Goal: Task Accomplishment & Management: Use online tool/utility

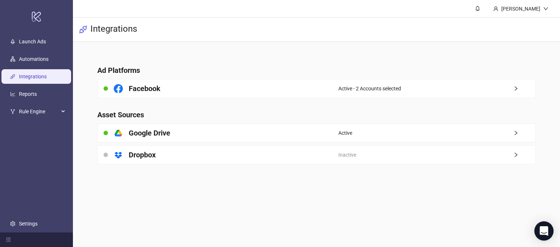
click at [545, 232] on icon "Open Intercom Messenger" at bounding box center [544, 230] width 8 height 9
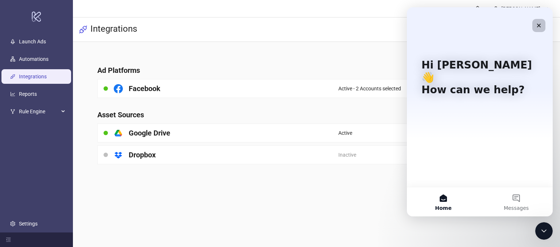
click at [541, 26] on icon "Close" at bounding box center [539, 26] width 6 height 6
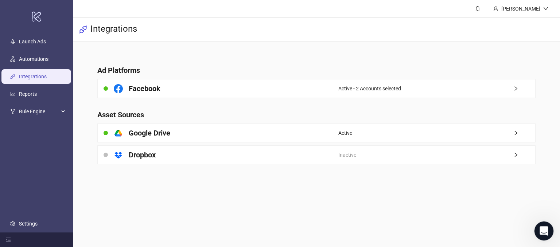
click at [543, 222] on div "Open Intercom Messenger" at bounding box center [543, 230] width 24 height 24
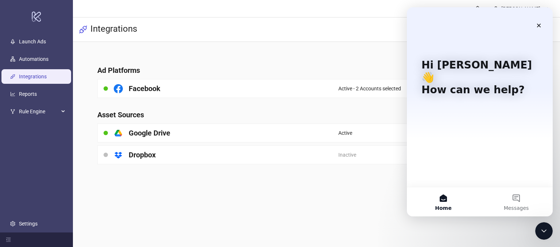
click at [452, 201] on button "Home" at bounding box center [443, 201] width 73 height 29
click at [479, 148] on div "Hi [PERSON_NAME] 👋 How can we help?" at bounding box center [480, 97] width 146 height 180
click at [538, 23] on icon "Close" at bounding box center [539, 26] width 6 height 6
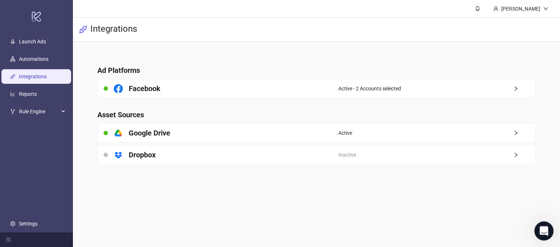
click at [538, 232] on icon "Open Intercom Messenger" at bounding box center [543, 230] width 12 height 12
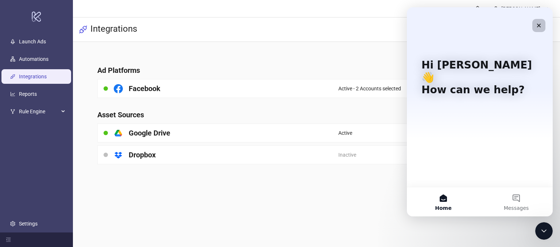
click at [542, 22] on div "Close" at bounding box center [538, 25] width 13 height 13
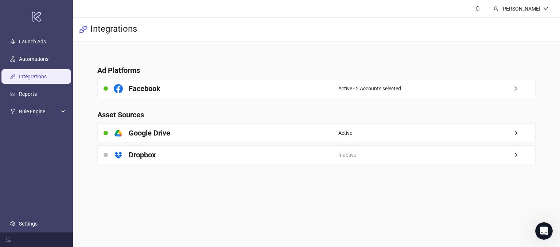
click at [343, 193] on main "[PERSON_NAME] Demo Integrations Ad Platforms Facebook Active - 2 Accounts selec…" at bounding box center [316, 123] width 487 height 247
click at [29, 45] on link "Launch Ads" at bounding box center [32, 42] width 27 height 6
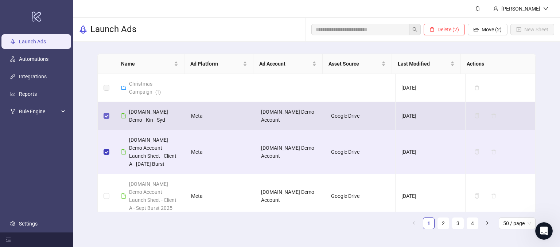
click at [105, 119] on label at bounding box center [107, 116] width 6 height 8
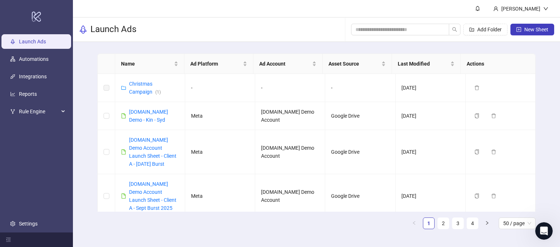
click at [547, 162] on div "Name Ad Platform Ad Account Asset Source Last Modified Actions Christmas Campai…" at bounding box center [316, 144] width 487 height 205
click at [526, 31] on span "New Sheet" at bounding box center [536, 30] width 24 height 6
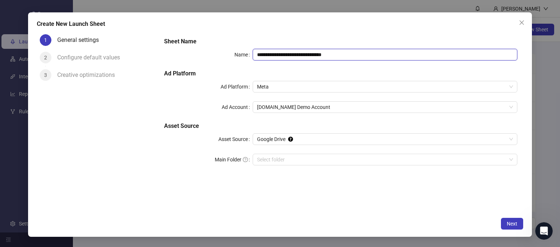
click at [345, 55] on input "**********" at bounding box center [385, 55] width 265 height 12
drag, startPoint x: 349, startPoint y: 57, endPoint x: 295, endPoint y: 57, distance: 54.3
click at [295, 57] on input "**********" at bounding box center [385, 55] width 265 height 12
click at [271, 84] on span "Meta" at bounding box center [385, 86] width 256 height 11
type input "**********"
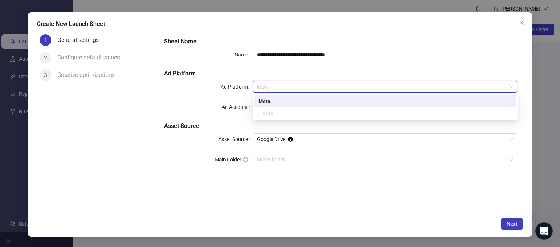
click at [267, 100] on div "Meta" at bounding box center [385, 101] width 253 height 8
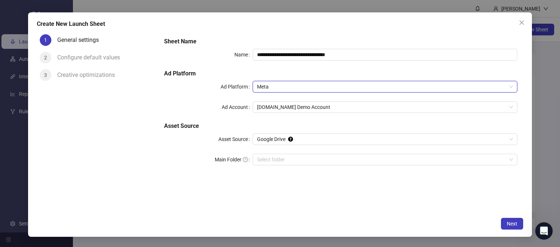
click at [268, 86] on span "Meta" at bounding box center [385, 86] width 256 height 11
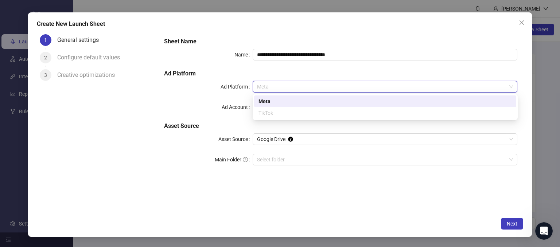
click at [266, 101] on div "Meta" at bounding box center [385, 101] width 253 height 8
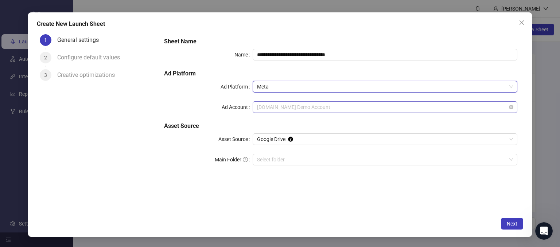
click at [275, 110] on span "[DOMAIN_NAME] Demo Account" at bounding box center [385, 107] width 256 height 11
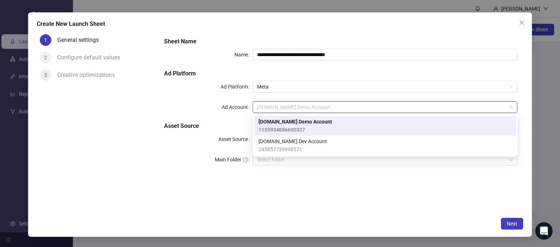
click at [269, 126] on span "1135934886600327" at bounding box center [296, 130] width 74 height 8
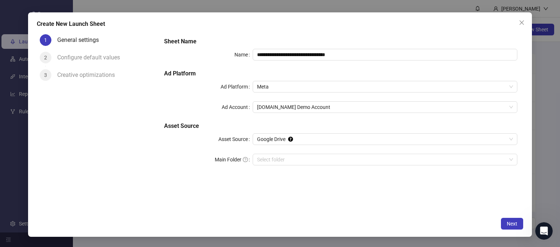
click at [174, 174] on div "**********" at bounding box center [340, 105] width 359 height 143
click at [272, 160] on input "Main Folder" at bounding box center [382, 159] width 250 height 11
click at [508, 224] on span "Next" at bounding box center [512, 224] width 11 height 6
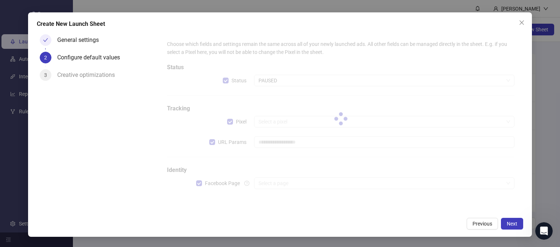
type input "**********"
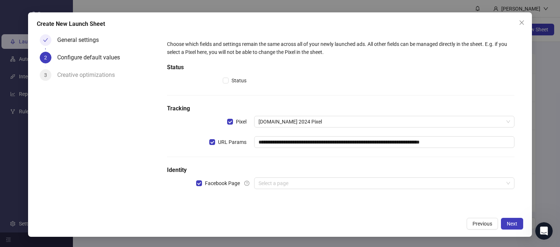
click at [162, 202] on div "**********" at bounding box center [340, 119] width 359 height 170
click at [270, 184] on input "search" at bounding box center [381, 183] width 245 height 11
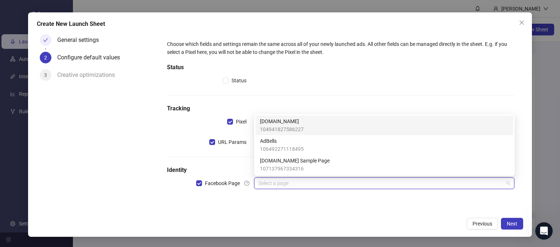
click at [271, 126] on span "104941827586227" at bounding box center [282, 129] width 44 height 8
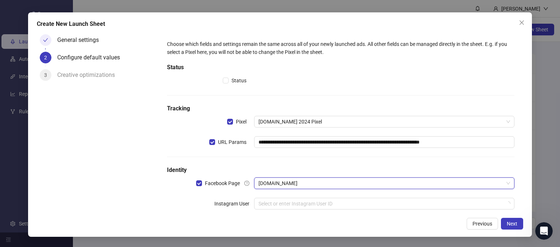
click at [159, 195] on form "**********" at bounding box center [340, 129] width 365 height 196
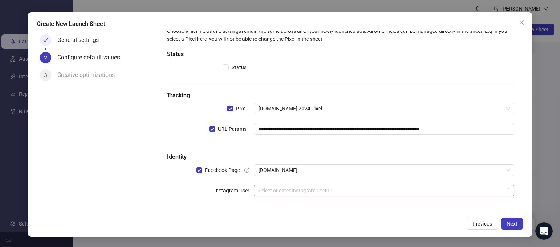
click at [273, 191] on input "search" at bounding box center [381, 190] width 245 height 11
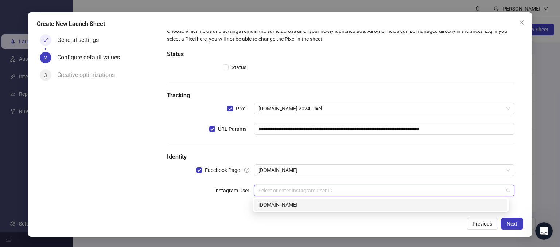
click at [277, 206] on div "[DOMAIN_NAME]" at bounding box center [381, 205] width 245 height 8
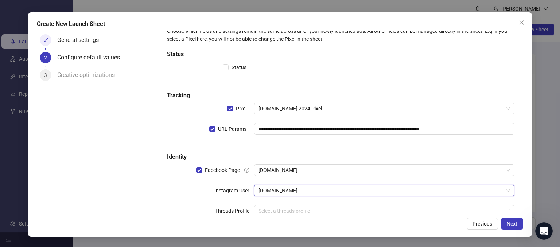
click at [182, 203] on div "**********" at bounding box center [340, 126] width 353 height 205
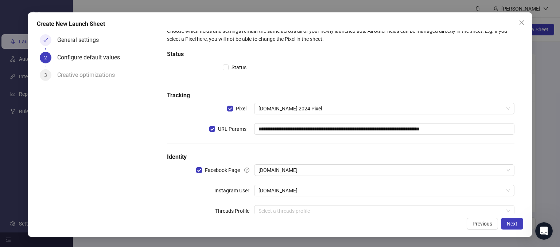
scroll to position [34, 0]
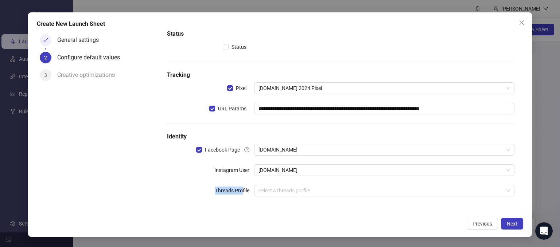
drag, startPoint x: 211, startPoint y: 189, endPoint x: 240, endPoint y: 190, distance: 29.6
click at [240, 190] on div "Threads Profile" at bounding box center [210, 191] width 87 height 12
click at [244, 202] on div "**********" at bounding box center [340, 106] width 353 height 205
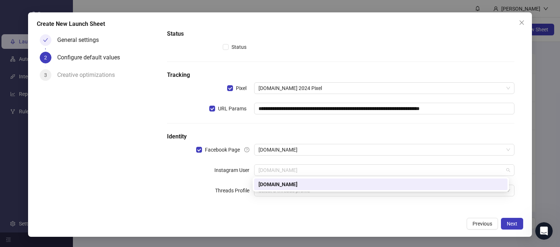
drag, startPoint x: 278, startPoint y: 172, endPoint x: 219, endPoint y: 173, distance: 58.7
click at [219, 173] on div "Instagram User [DOMAIN_NAME]" at bounding box center [341, 170] width 348 height 12
click at [214, 174] on label "Instagram User" at bounding box center [234, 170] width 40 height 12
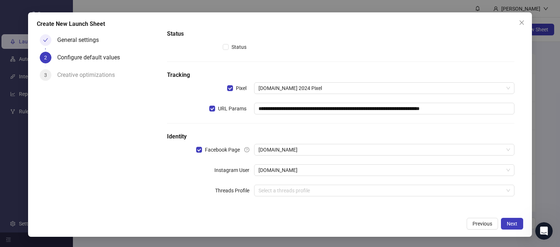
click at [170, 191] on div "Threads Profile" at bounding box center [210, 191] width 87 height 12
click at [405, 232] on div "**********" at bounding box center [280, 124] width 504 height 225
click at [512, 220] on button "Next" at bounding box center [512, 224] width 22 height 12
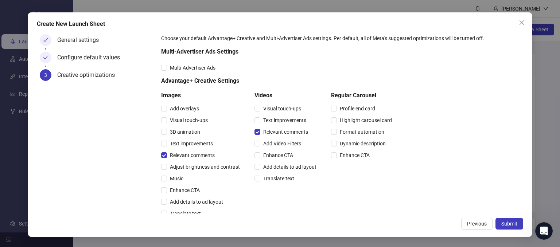
scroll to position [0, 0]
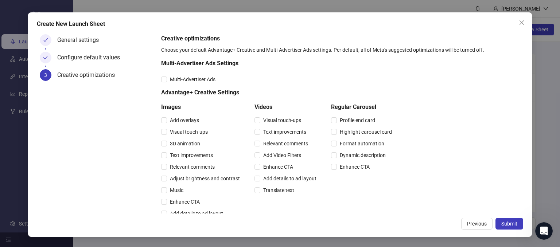
click at [480, 129] on div "Creative optimizations Choose your default Advantage+ Creative and Multi-Advert…" at bounding box center [340, 217] width 359 height 366
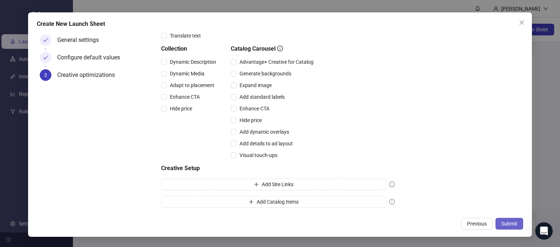
click at [518, 224] on span "Submit" at bounding box center [509, 224] width 16 height 6
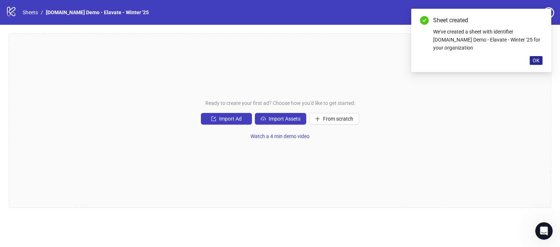
click at [532, 56] on button "OK" at bounding box center [536, 60] width 13 height 9
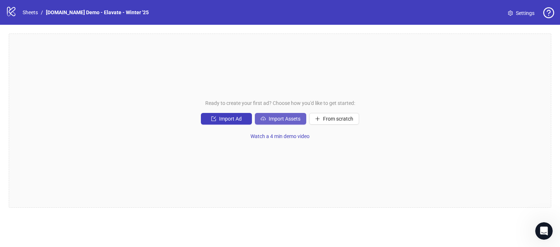
click at [273, 117] on span "Import Assets" at bounding box center [285, 119] width 32 height 6
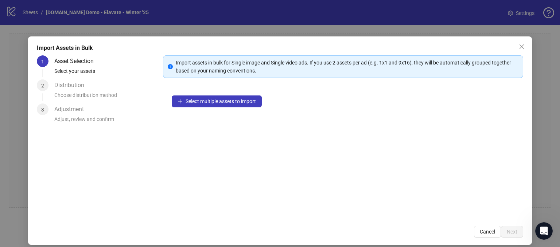
click at [309, 146] on div "Select multiple assets to import" at bounding box center [343, 152] width 360 height 131
click at [210, 102] on span "Select multiple assets to import" at bounding box center [221, 101] width 70 height 6
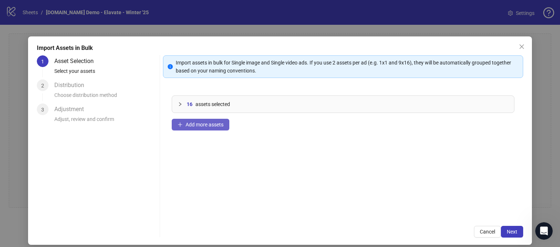
click at [191, 121] on button "Add more assets" at bounding box center [201, 125] width 58 height 12
click at [294, 136] on div "21 assets selected Add more assets" at bounding box center [343, 152] width 360 height 131
click at [509, 229] on span "Next" at bounding box center [512, 232] width 11 height 6
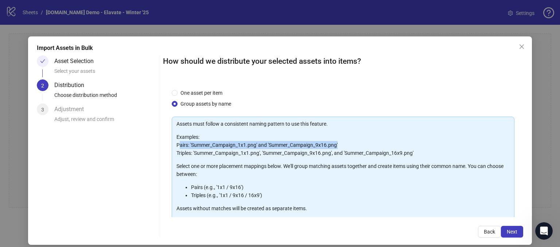
drag, startPoint x: 178, startPoint y: 146, endPoint x: 351, endPoint y: 147, distance: 173.6
click at [351, 147] on p "Examples: Pairs: 'Summer_Campaign_1x1.png' and 'Summer_Campaign_9x16.png' Tripl…" at bounding box center [343, 145] width 333 height 24
click at [367, 135] on p "Examples: Pairs: 'Summer_Campaign_1x1.png' and 'Summer_Campaign_9x16.png' Tripl…" at bounding box center [343, 145] width 333 height 24
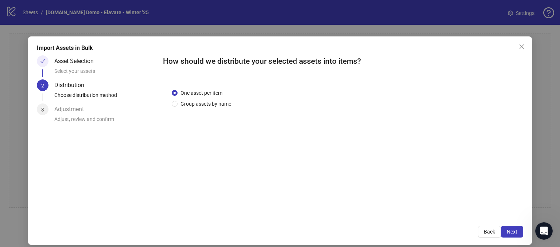
click at [295, 87] on div "One asset per item Group assets by name" at bounding box center [343, 148] width 360 height 137
click at [508, 227] on button "Next" at bounding box center [512, 232] width 22 height 12
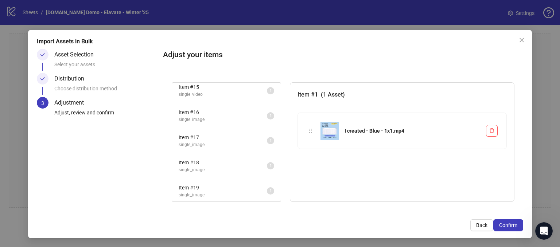
scroll to position [402, 0]
click at [216, 126] on li "Item # 18 single_image 1" at bounding box center [226, 120] width 107 height 24
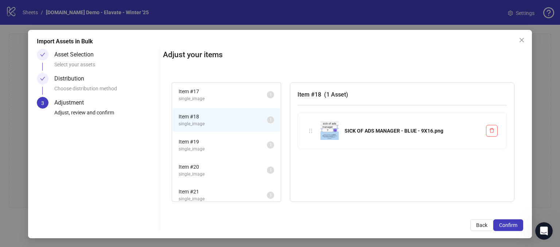
click at [227, 163] on span "Item # 20" at bounding box center [223, 167] width 88 height 8
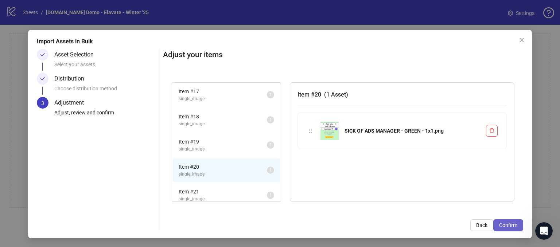
click at [501, 225] on span "Confirm" at bounding box center [508, 225] width 18 height 6
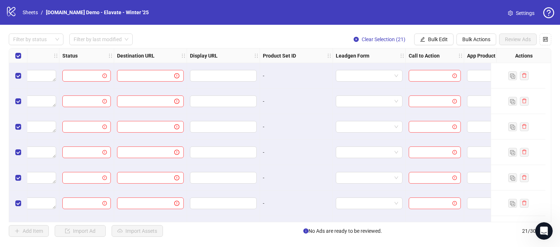
scroll to position [0, 710]
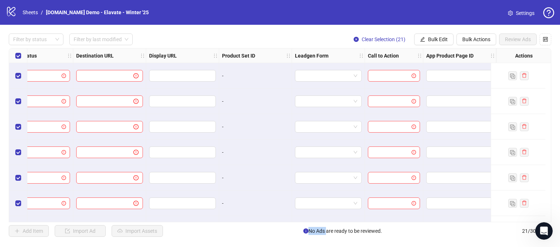
drag, startPoint x: 374, startPoint y: 222, endPoint x: 325, endPoint y: 232, distance: 50.3
click at [325, 232] on div "Filter by status Filter by last modified Clear Selection (21) Bulk Edit Bulk Ac…" at bounding box center [280, 135] width 560 height 221
click at [402, 231] on div "Add Item Import Ad Import Assets No Ads are ready to be reviewed. 21 / 300 items" at bounding box center [280, 231] width 543 height 12
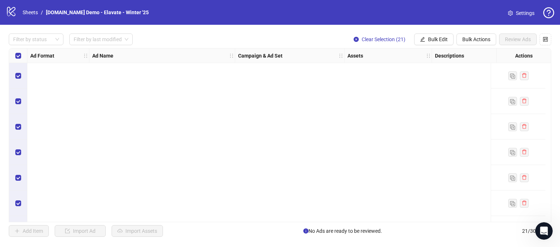
scroll to position [380, 0]
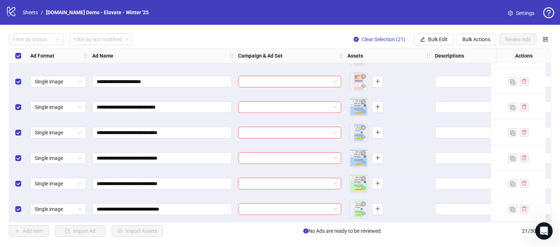
drag, startPoint x: 197, startPoint y: 239, endPoint x: 96, endPoint y: 189, distance: 112.2
click at [197, 239] on div "**********" at bounding box center [280, 135] width 560 height 221
click at [19, 61] on div "Select all rows" at bounding box center [18, 56] width 18 height 15
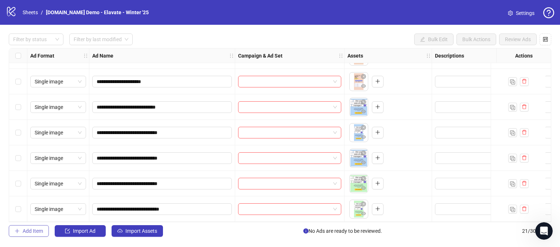
click at [30, 231] on span "Add Item" at bounding box center [33, 231] width 20 height 6
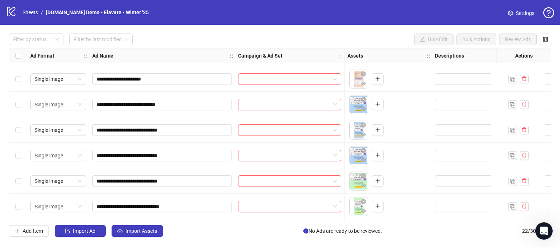
scroll to position [405, 0]
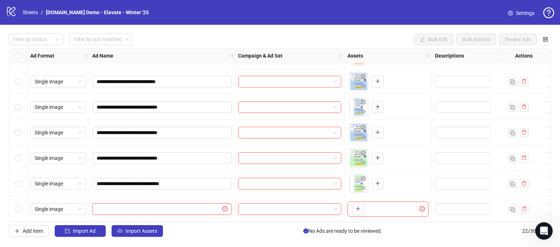
drag, startPoint x: 28, startPoint y: 55, endPoint x: 58, endPoint y: 55, distance: 29.2
click at [58, 55] on div "Ad Format" at bounding box center [58, 56] width 62 height 15
drag, startPoint x: 31, startPoint y: 55, endPoint x: 49, endPoint y: 50, distance: 18.5
click at [49, 50] on div "Ad Format" at bounding box center [58, 56] width 62 height 15
click at [64, 205] on span "Single image" at bounding box center [58, 209] width 47 height 11
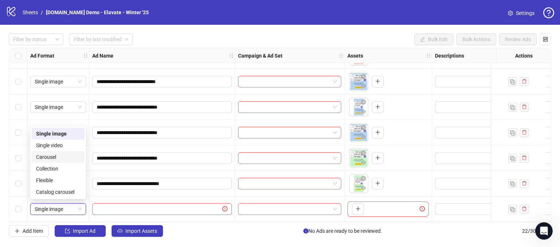
click at [169, 34] on div "Filter by status Filter by last modified Bulk Edit Bulk Actions Review Ads" at bounding box center [280, 40] width 543 height 12
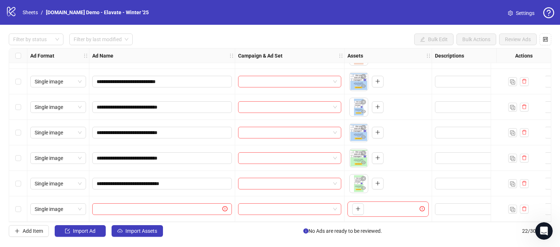
click at [15, 211] on div "Select row 22" at bounding box center [18, 210] width 18 height 26
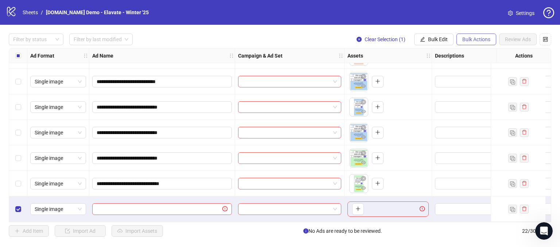
click at [472, 40] on span "Bulk Actions" at bounding box center [476, 39] width 28 height 6
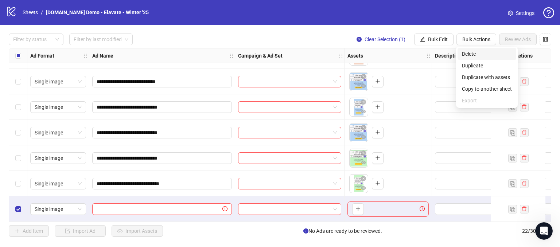
click at [467, 54] on span "Delete" at bounding box center [487, 54] width 50 height 8
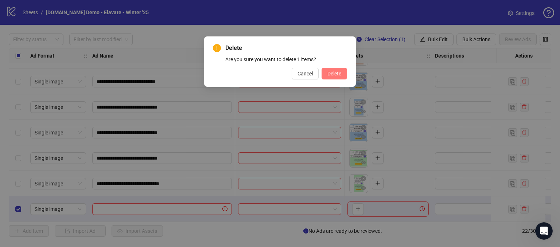
click at [334, 75] on span "Delete" at bounding box center [335, 74] width 14 height 6
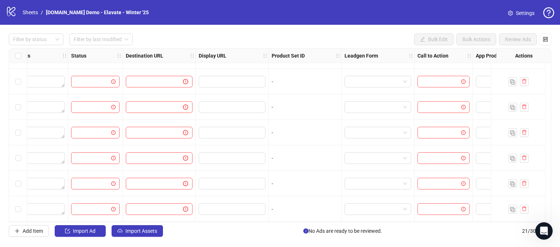
scroll to position [380, 710]
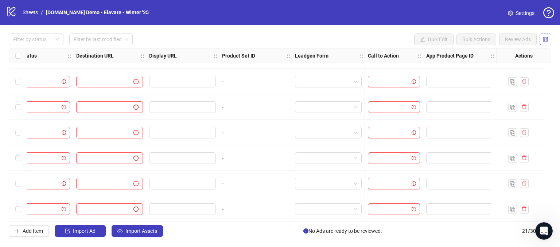
click at [546, 37] on icon "control" at bounding box center [545, 39] width 5 height 5
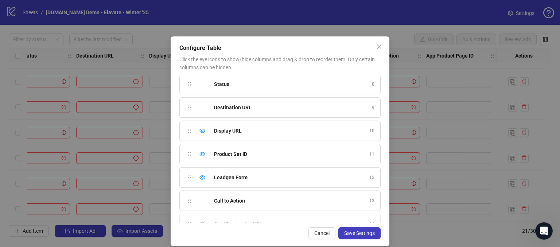
scroll to position [183, 0]
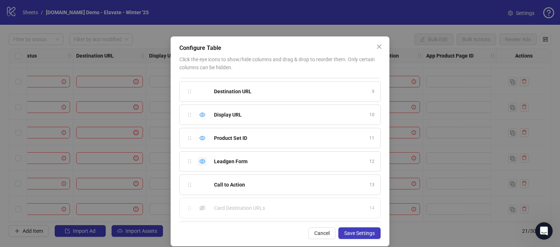
click at [200, 161] on icon "eye" at bounding box center [203, 162] width 6 height 6
drag, startPoint x: 198, startPoint y: 135, endPoint x: 193, endPoint y: 115, distance: 21.1
click at [200, 135] on icon "eye" at bounding box center [203, 138] width 6 height 6
click at [200, 112] on icon "eye" at bounding box center [203, 115] width 6 height 6
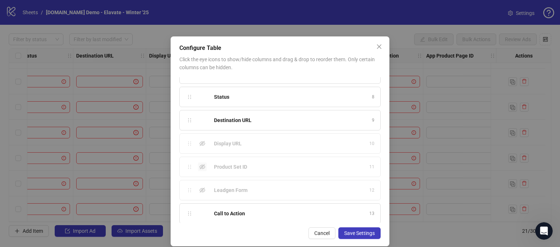
scroll to position [202, 0]
click at [200, 211] on icon "eye" at bounding box center [203, 212] width 6 height 6
click at [346, 229] on button "Save Settings" at bounding box center [359, 234] width 42 height 12
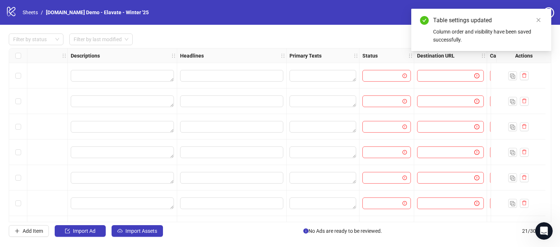
scroll to position [0, 326]
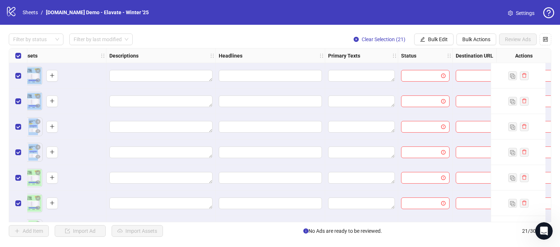
click at [137, 69] on div at bounding box center [160, 76] width 109 height 26
click at [137, 71] on textarea "Edit values" at bounding box center [160, 76] width 103 height 12
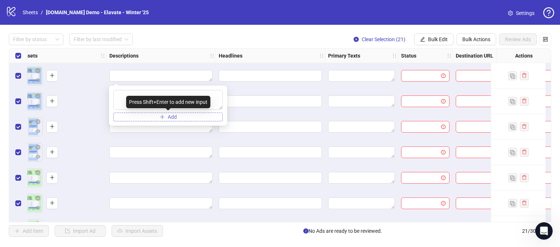
click at [160, 116] on icon "plus" at bounding box center [162, 117] width 5 height 5
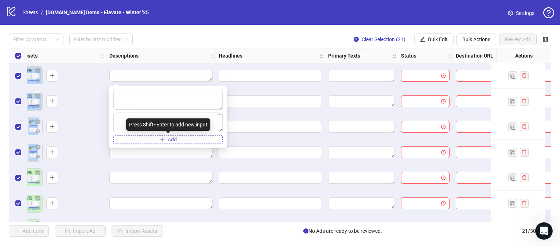
click at [165, 137] on button "Add" at bounding box center [167, 139] width 109 height 9
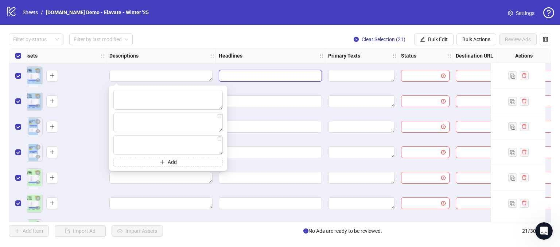
click at [248, 75] on input "Edit values" at bounding box center [269, 76] width 93 height 8
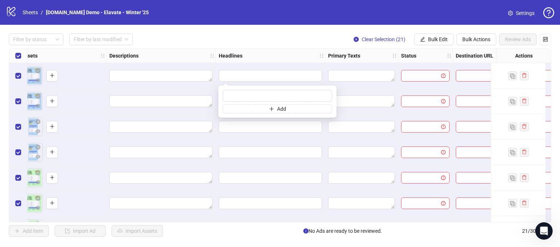
click at [299, 43] on div "Filter by status Filter by last modified Clear Selection (21) Bulk Edit Bulk Ac…" at bounding box center [280, 40] width 543 height 12
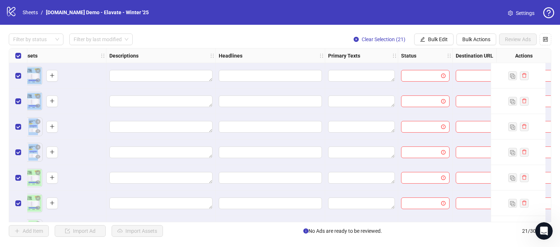
scroll to position [0, 396]
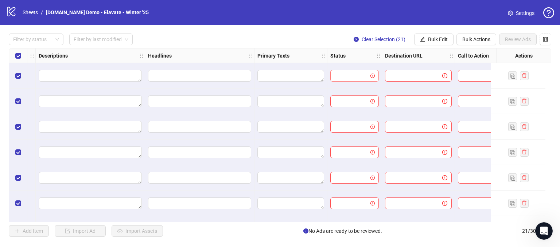
click at [350, 74] on input "search" at bounding box center [351, 75] width 33 height 11
click at [355, 62] on div "Status" at bounding box center [355, 56] width 55 height 15
click at [344, 75] on input "search" at bounding box center [351, 75] width 33 height 11
click at [330, 44] on div "Filter by status Filter by last modified Clear Selection (21) Bulk Edit Bulk Ac…" at bounding box center [280, 40] width 543 height 12
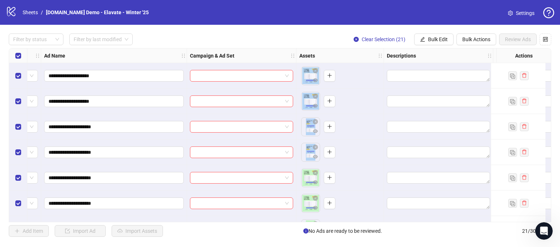
scroll to position [0, 0]
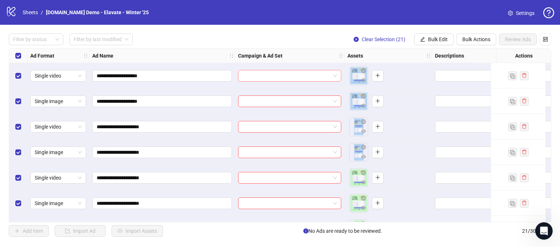
click at [308, 73] on input "search" at bounding box center [287, 75] width 88 height 11
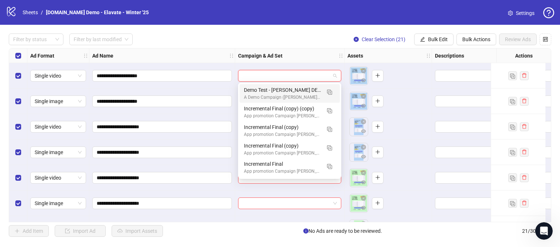
click at [297, 33] on div "**********" at bounding box center [280, 135] width 560 height 221
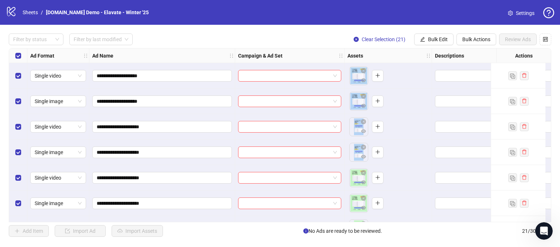
click at [310, 81] on div at bounding box center [289, 76] width 109 height 26
click at [303, 75] on input "search" at bounding box center [287, 75] width 88 height 11
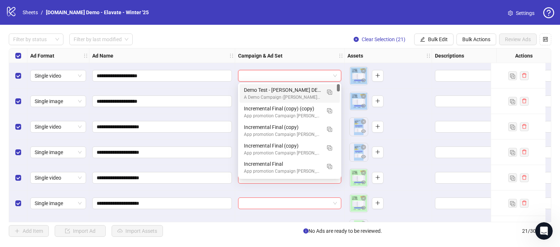
click at [299, 38] on div "Filter by status Filter by last modified Clear Selection (21) Bulk Edit Bulk Ac…" at bounding box center [280, 40] width 543 height 12
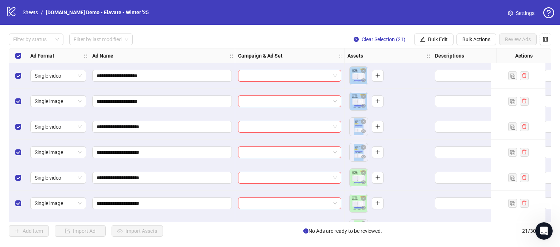
click at [302, 31] on div "**********" at bounding box center [280, 135] width 560 height 221
click at [266, 76] on input "search" at bounding box center [287, 75] width 88 height 11
click at [308, 37] on div "Filter by status Filter by last modified Clear Selection (21) Bulk Edit Bulk Ac…" at bounding box center [280, 40] width 543 height 12
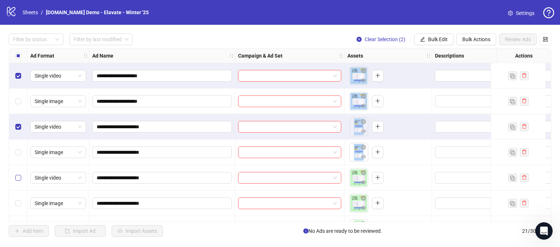
click at [16, 180] on label "Select row 5" at bounding box center [18, 178] width 6 height 8
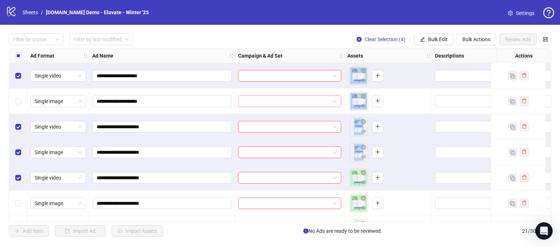
click at [250, 98] on input "search" at bounding box center [287, 101] width 88 height 11
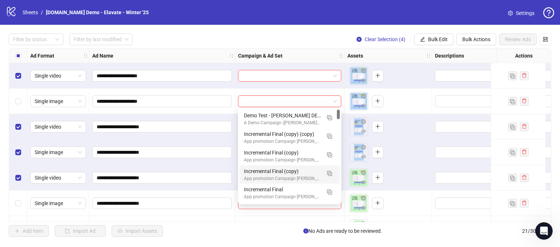
click at [214, 37] on div "Filter by status Filter by last modified Clear Selection (4) Bulk Edit Bulk Act…" at bounding box center [280, 40] width 543 height 12
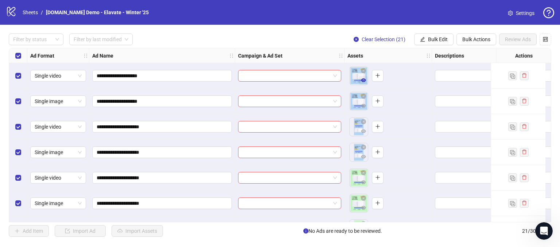
click at [359, 76] on body "**********" at bounding box center [280, 123] width 560 height 247
click at [364, 81] on icon "eye" at bounding box center [363, 80] width 5 height 4
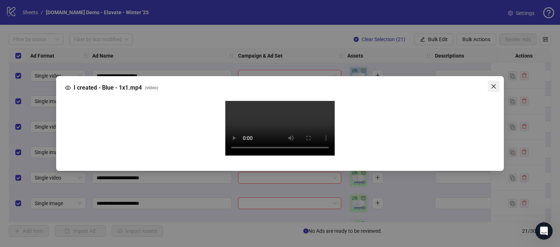
click at [495, 84] on icon "close" at bounding box center [494, 86] width 4 height 4
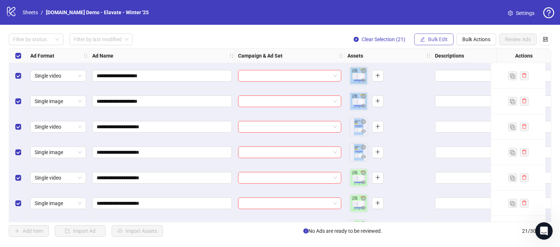
click at [433, 40] on span "Bulk Edit" at bounding box center [438, 39] width 20 height 6
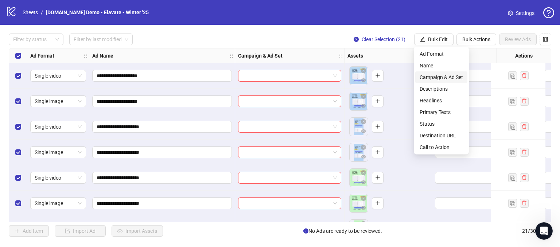
click at [423, 76] on span "Campaign & Ad Set" at bounding box center [441, 77] width 43 height 8
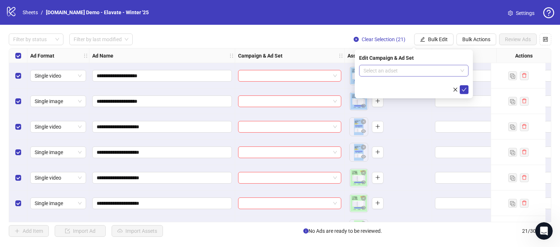
click at [382, 69] on input "search" at bounding box center [411, 70] width 94 height 11
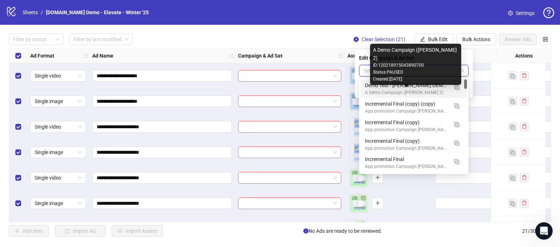
click at [380, 85] on div "Demo Test - [PERSON_NAME] DEMO 12" at bounding box center [406, 85] width 83 height 8
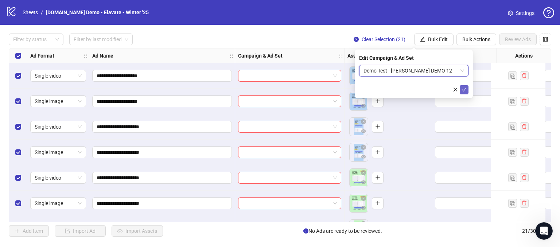
click at [464, 87] on icon "check" at bounding box center [464, 89] width 5 height 5
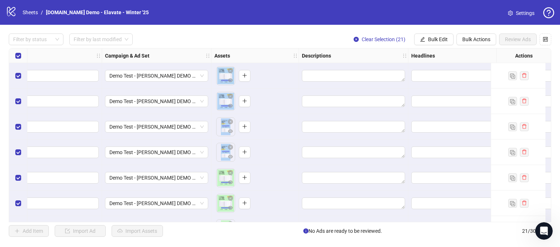
scroll to position [0, 135]
click at [199, 103] on span "Demo Test - [PERSON_NAME] DEMO 12" at bounding box center [155, 101] width 94 height 11
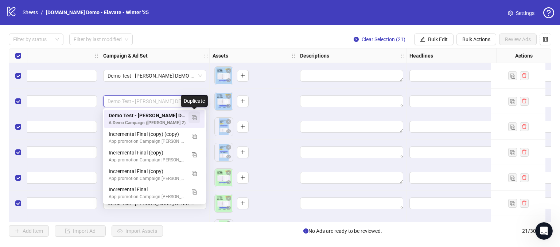
click at [194, 119] on img "button" at bounding box center [194, 117] width 5 height 5
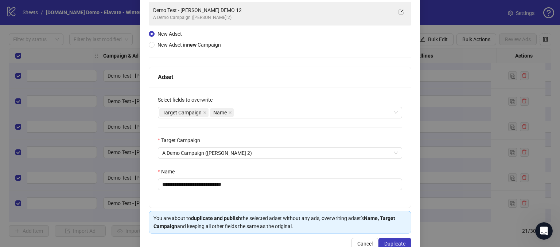
scroll to position [51, 0]
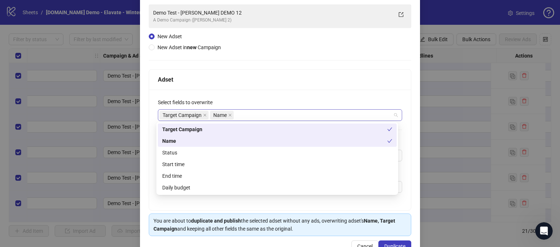
click at [245, 117] on div "Target Campaign Name" at bounding box center [276, 115] width 234 height 10
click at [271, 101] on div "Select fields to overwrite" at bounding box center [280, 103] width 244 height 11
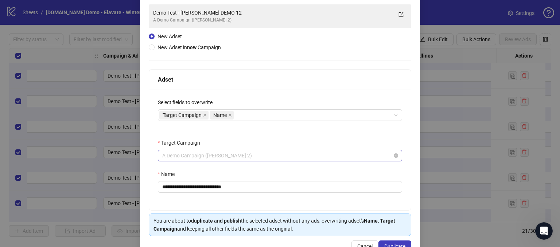
click at [248, 156] on span "A Demo Campaign ([PERSON_NAME] 2)" at bounding box center [280, 155] width 236 height 11
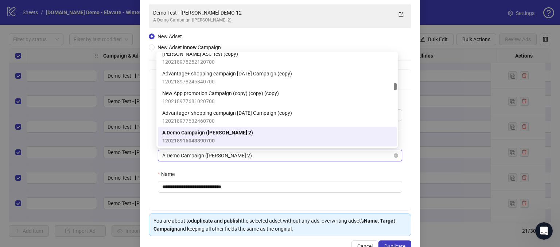
click at [238, 154] on span "A Demo Campaign ([PERSON_NAME] 2)" at bounding box center [280, 155] width 236 height 11
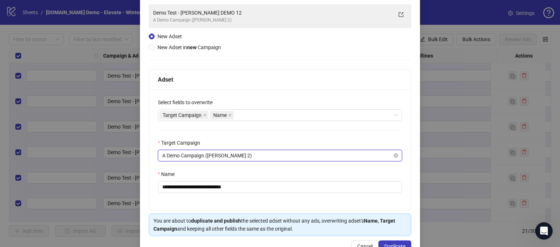
click at [236, 158] on span "A Demo Campaign ([PERSON_NAME] 2)" at bounding box center [280, 155] width 236 height 11
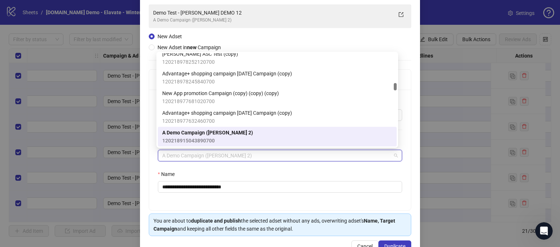
click at [255, 169] on div "**********" at bounding box center [280, 150] width 262 height 121
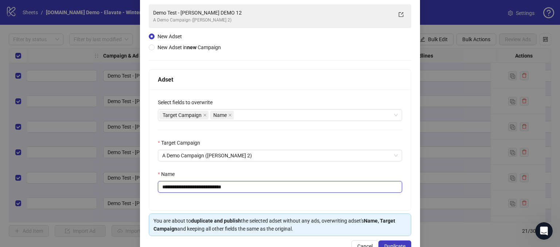
click at [245, 184] on input "**********" at bounding box center [280, 187] width 244 height 12
drag, startPoint x: 247, startPoint y: 187, endPoint x: 227, endPoint y: 187, distance: 19.3
click at [227, 187] on input "**********" at bounding box center [280, 187] width 244 height 12
drag, startPoint x: 244, startPoint y: 170, endPoint x: 236, endPoint y: 159, distance: 13.6
click at [244, 170] on div "Name" at bounding box center [280, 175] width 244 height 11
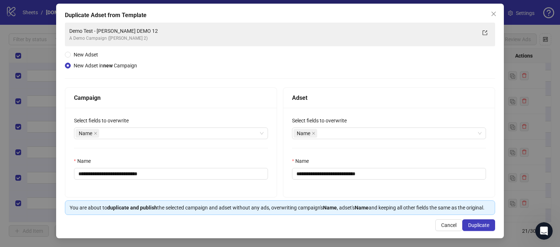
scroll to position [40, 0]
click at [111, 128] on div "Name" at bounding box center [166, 133] width 183 height 10
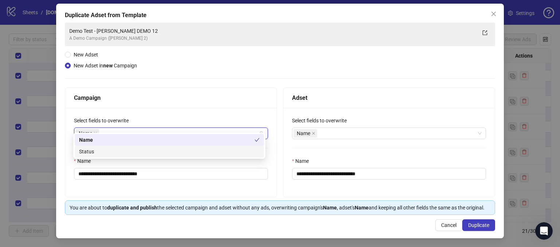
click at [94, 152] on div "Status" at bounding box center [169, 152] width 181 height 8
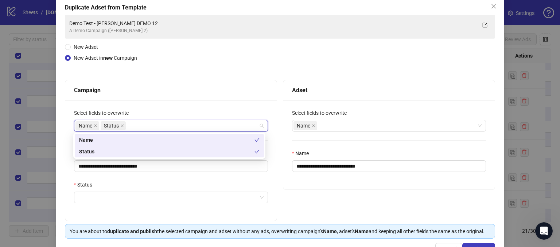
click at [142, 97] on div "Campaign" at bounding box center [171, 90] width 212 height 20
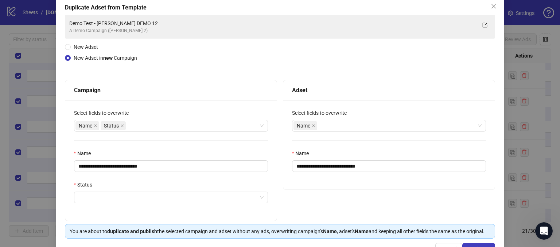
click at [187, 160] on div "**********" at bounding box center [171, 166] width 194 height 12
click at [163, 160] on div "**********" at bounding box center [171, 166] width 194 height 12
click at [170, 162] on input "**********" at bounding box center [171, 166] width 194 height 12
drag, startPoint x: 167, startPoint y: 165, endPoint x: 121, endPoint y: 170, distance: 46.9
click at [121, 170] on input "**********" at bounding box center [171, 166] width 194 height 12
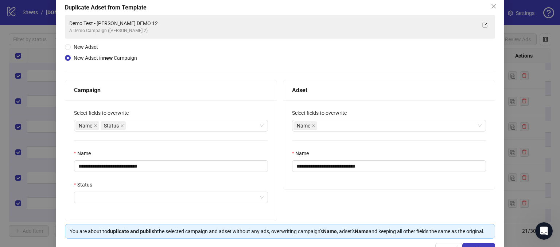
click at [125, 151] on div "Name" at bounding box center [171, 155] width 194 height 11
click at [98, 186] on div "Status" at bounding box center [171, 186] width 194 height 11
click at [100, 196] on input "Status" at bounding box center [167, 197] width 179 height 11
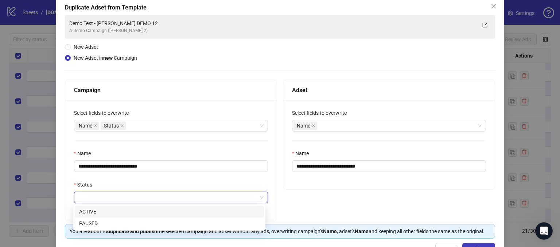
click at [108, 185] on div "Status" at bounding box center [171, 186] width 194 height 11
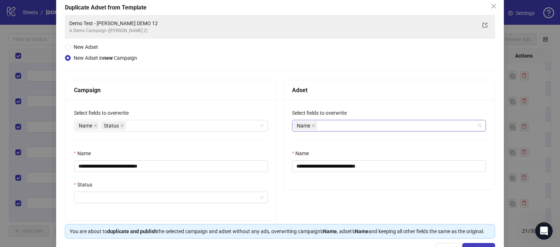
click at [324, 127] on div "Name" at bounding box center [385, 126] width 183 height 10
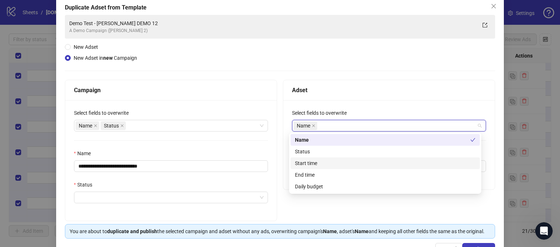
click at [338, 60] on div "**********" at bounding box center [280, 127] width 431 height 224
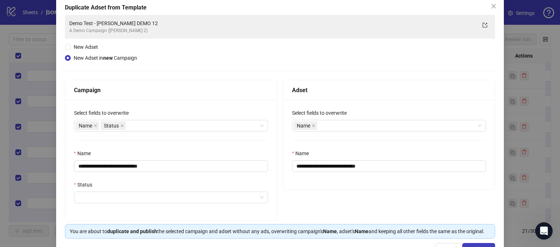
scroll to position [0, 0]
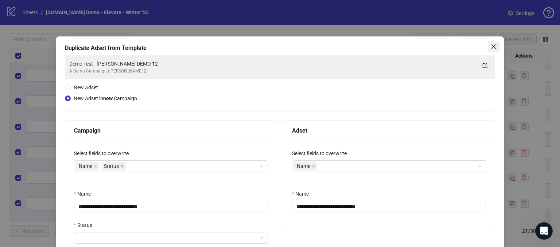
click at [492, 47] on icon "close" at bounding box center [494, 46] width 4 height 4
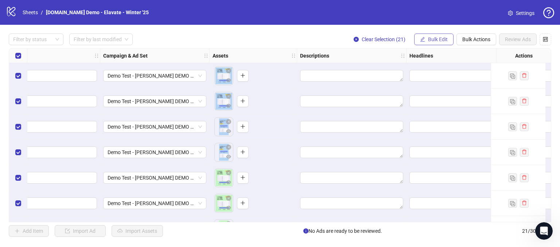
click at [435, 35] on button "Bulk Edit" at bounding box center [433, 40] width 39 height 12
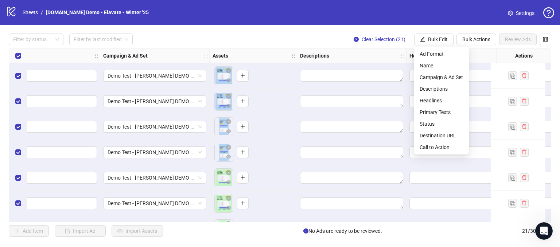
click at [275, 34] on div "Filter by status Filter by last modified Clear Selection (21) Bulk Edit Bulk Ac…" at bounding box center [280, 40] width 543 height 12
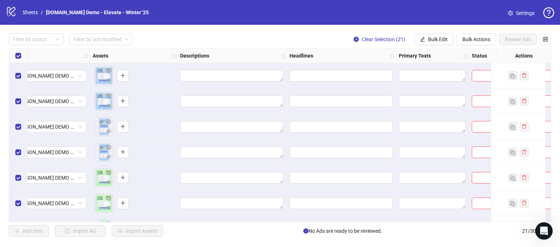
scroll to position [0, 257]
click at [199, 73] on textarea "Edit values" at bounding box center [229, 76] width 103 height 12
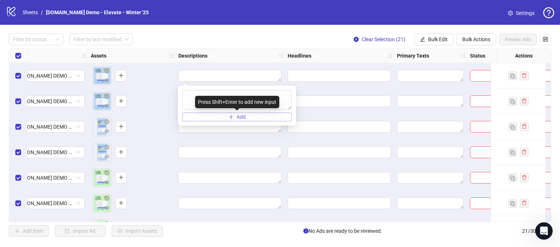
click at [218, 117] on button "Add" at bounding box center [236, 117] width 109 height 9
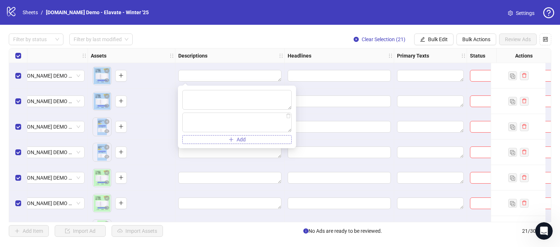
click at [226, 140] on button "Add" at bounding box center [236, 139] width 109 height 9
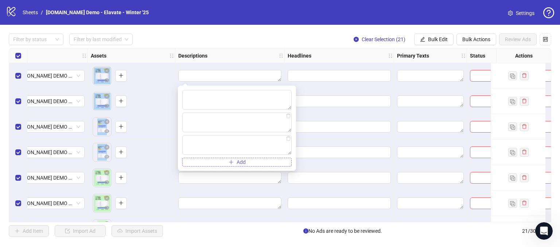
click at [233, 161] on icon "plus" at bounding box center [231, 162] width 5 height 5
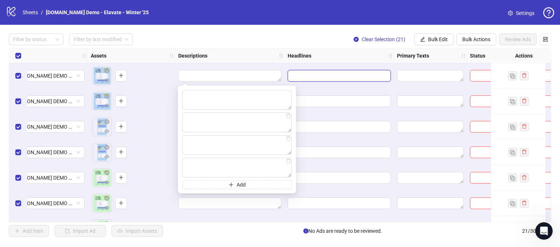
click at [302, 76] on input "Edit values" at bounding box center [338, 76] width 93 height 8
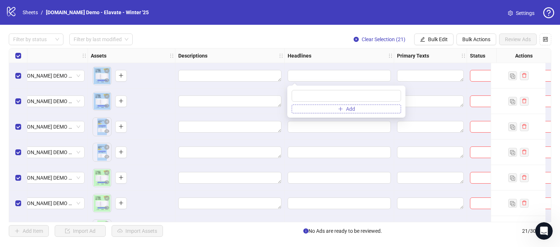
click at [310, 109] on button "Add" at bounding box center [346, 109] width 109 height 9
click at [274, 36] on div "Filter by status Filter by last modified Clear Selection (21) Bulk Edit Bulk Ac…" at bounding box center [280, 40] width 543 height 12
click at [435, 42] on span "Bulk Edit" at bounding box center [438, 39] width 20 height 6
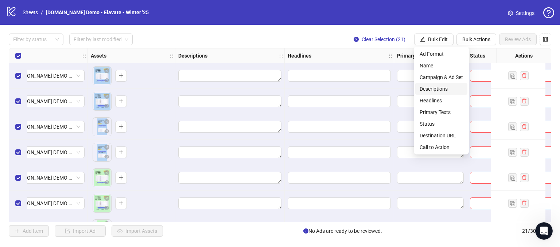
click at [434, 90] on span "Descriptions" at bounding box center [441, 89] width 43 height 8
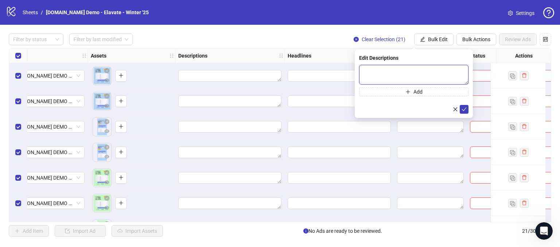
click at [391, 70] on textarea at bounding box center [413, 75] width 109 height 20
type textarea "**********"
click at [398, 91] on button "Add" at bounding box center [413, 92] width 109 height 9
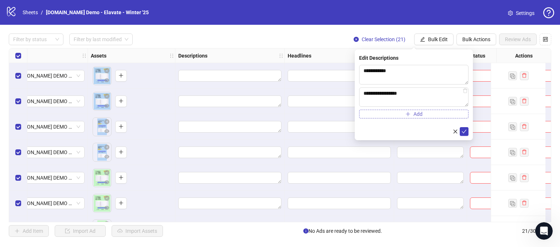
type textarea "**********"
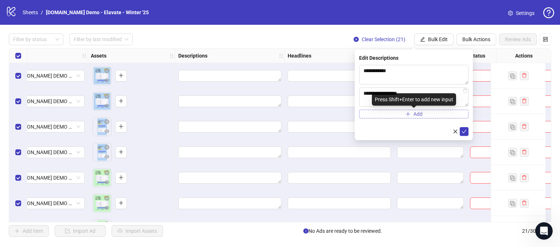
click at [406, 116] on icon "plus" at bounding box center [408, 114] width 5 height 5
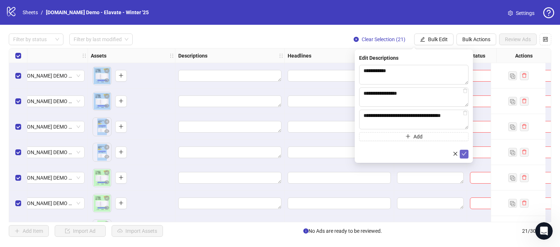
type textarea "**********"
click at [462, 155] on icon "check" at bounding box center [464, 153] width 5 height 5
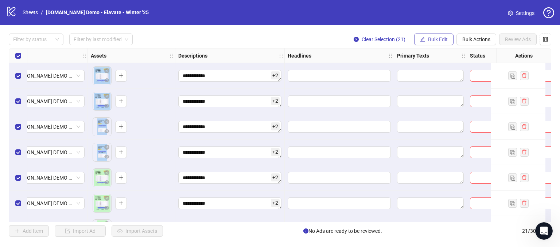
click at [434, 37] on span "Bulk Edit" at bounding box center [438, 39] width 20 height 6
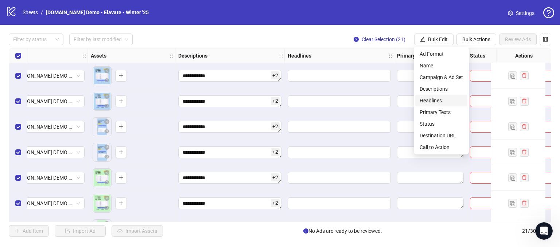
click at [431, 98] on span "Headlines" at bounding box center [441, 101] width 43 height 8
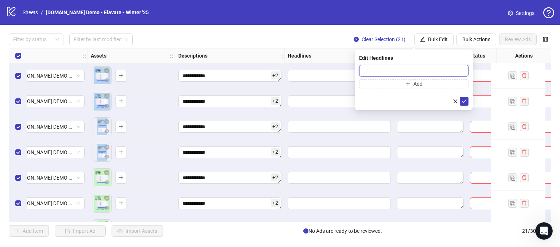
click at [401, 68] on input "text" at bounding box center [413, 71] width 109 height 12
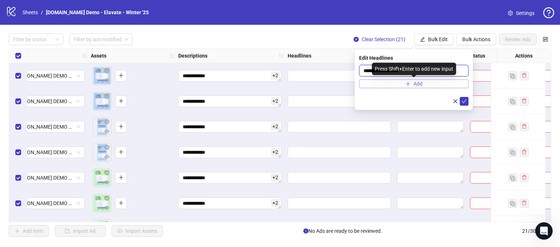
type input "**********"
click at [383, 83] on button "Add" at bounding box center [413, 84] width 109 height 9
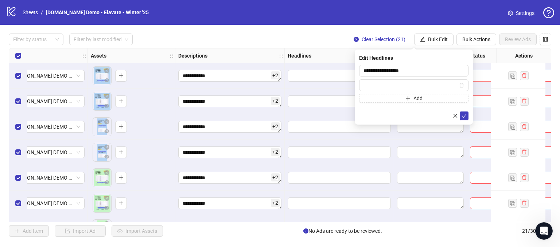
type input "*"
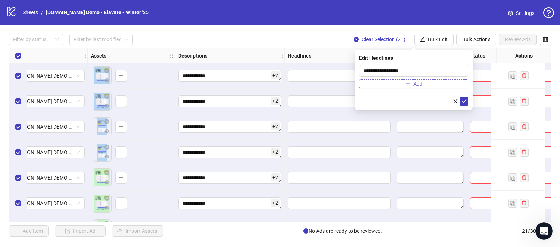
click at [406, 82] on icon "plus" at bounding box center [408, 83] width 5 height 5
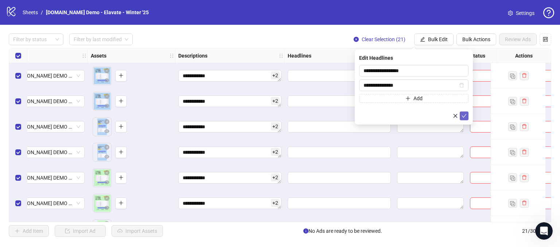
type input "**********"
click at [464, 114] on icon "check" at bounding box center [464, 115] width 5 height 5
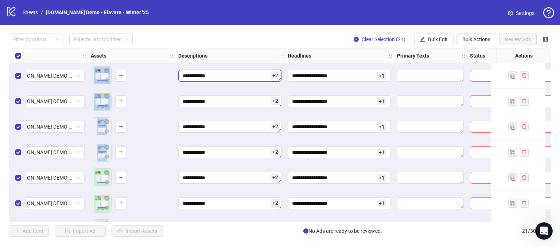
click at [237, 74] on textarea "**********" at bounding box center [229, 76] width 103 height 12
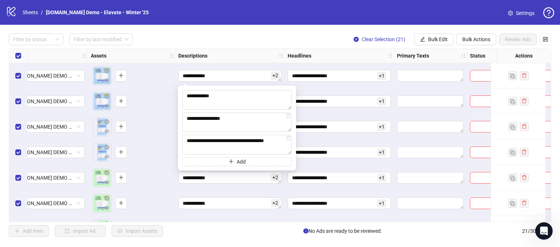
click at [258, 44] on div "Filter by status Filter by last modified Clear Selection (21) Bulk Edit Bulk Ac…" at bounding box center [280, 40] width 543 height 12
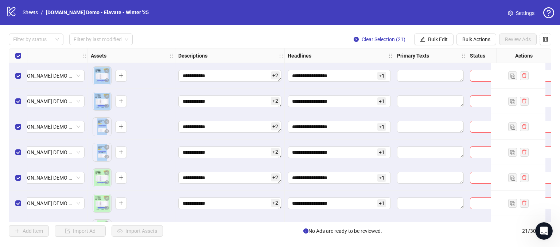
scroll to position [0, 419]
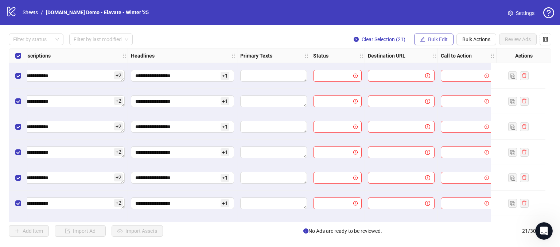
click at [437, 40] on span "Bulk Edit" at bounding box center [438, 39] width 20 height 6
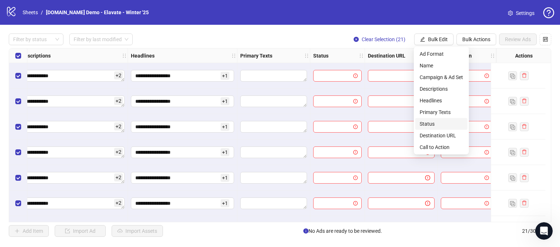
click at [425, 123] on span "Status" at bounding box center [441, 124] width 43 height 8
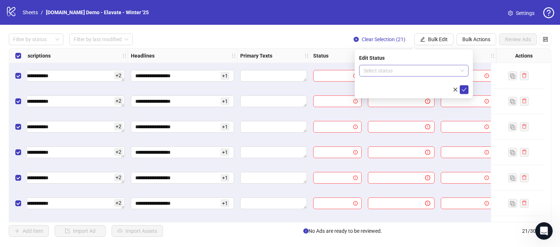
click at [377, 69] on input "search" at bounding box center [411, 70] width 94 height 11
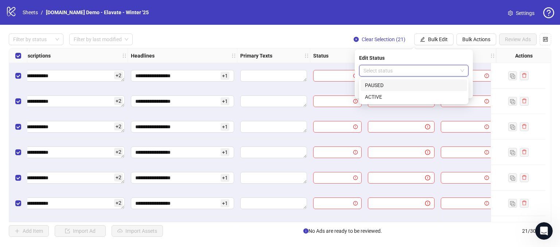
click at [372, 86] on div "PAUSED" at bounding box center [414, 85] width 98 height 8
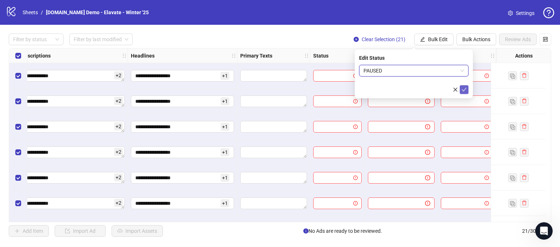
click at [464, 89] on icon "check" at bounding box center [464, 89] width 5 height 5
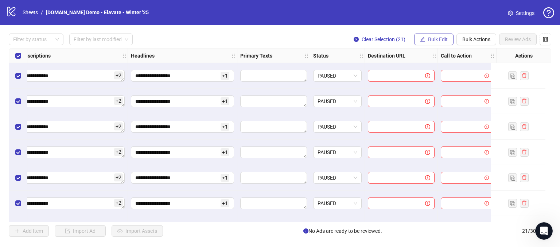
click at [434, 39] on span "Bulk Edit" at bounding box center [438, 39] width 20 height 6
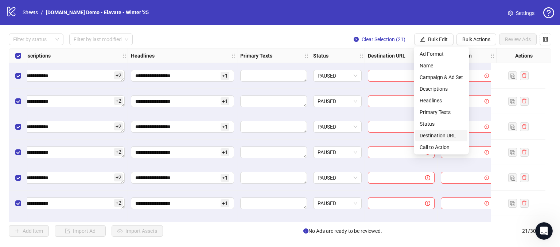
click at [423, 137] on span "Destination URL" at bounding box center [441, 136] width 43 height 8
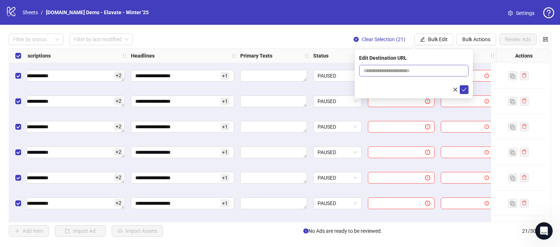
click at [386, 65] on span at bounding box center [413, 71] width 109 height 12
click at [385, 70] on input "text" at bounding box center [411, 71] width 95 height 8
type input "**********"
click at [464, 88] on icon "check" at bounding box center [464, 89] width 5 height 5
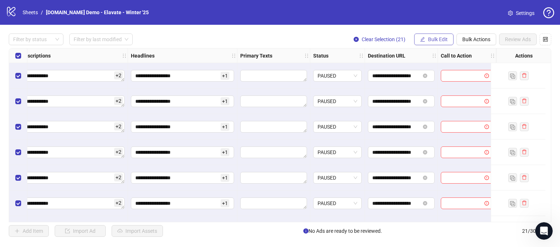
click at [432, 38] on span "Bulk Edit" at bounding box center [438, 39] width 20 height 6
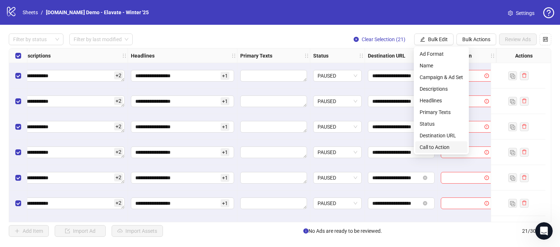
click at [430, 147] on span "Call to Action" at bounding box center [441, 147] width 43 height 8
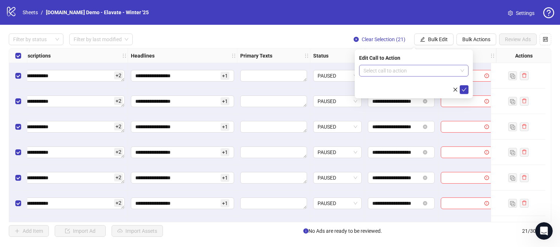
click at [388, 71] on input "search" at bounding box center [411, 70] width 94 height 11
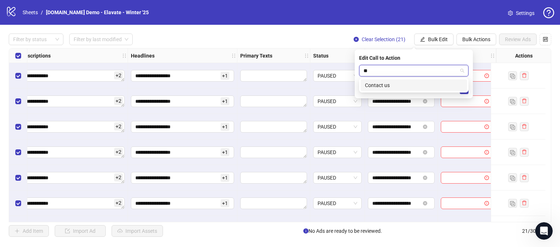
type input "*"
type input "***"
click at [392, 88] on div "Contact us" at bounding box center [414, 85] width 98 height 8
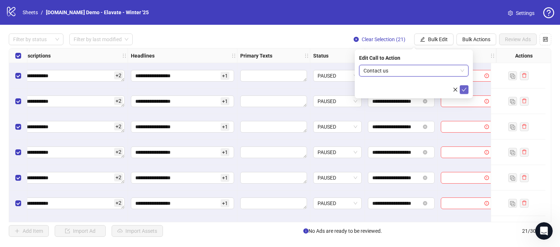
click at [465, 92] on span "submit" at bounding box center [464, 90] width 5 height 6
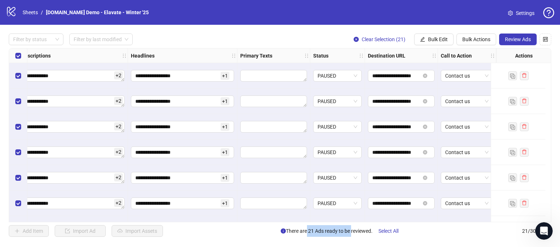
drag, startPoint x: 303, startPoint y: 231, endPoint x: 358, endPoint y: 226, distance: 55.6
click at [352, 228] on span "There are 21 Ads ready to be reviewed. Select All" at bounding box center [343, 231] width 124 height 12
click at [441, 236] on div "Add Item Import Ad Import Assets There are 21 Ads ready to be reviewed. Select …" at bounding box center [280, 231] width 543 height 12
click at [514, 39] on span "Review Ads" at bounding box center [518, 39] width 26 height 6
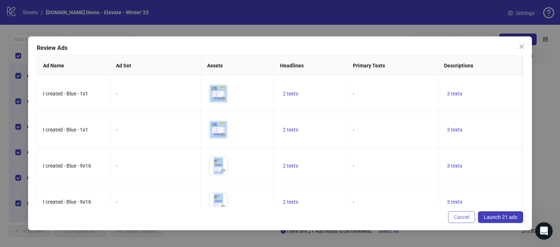
click at [458, 218] on span "Cancel" at bounding box center [461, 217] width 15 height 6
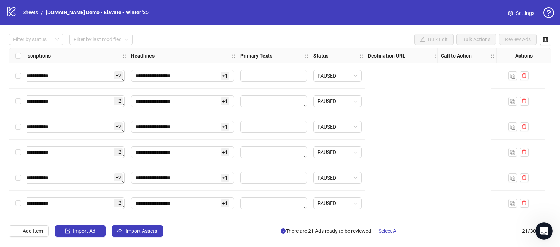
scroll to position [0, 107]
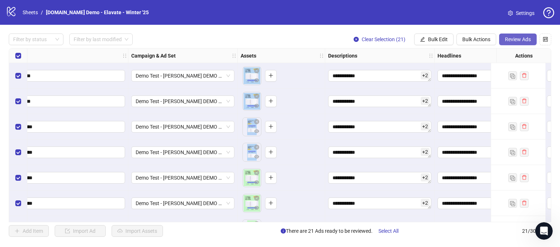
click at [514, 40] on span "Review Ads" at bounding box center [518, 39] width 26 height 6
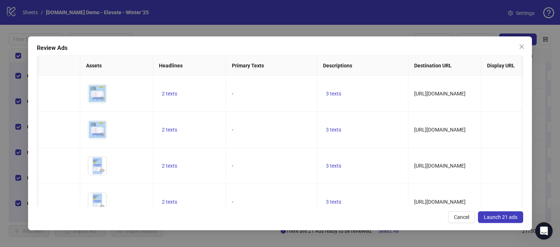
scroll to position [0, 128]
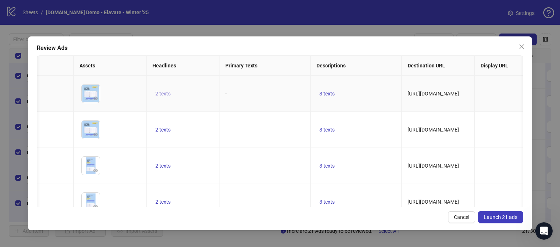
click at [165, 94] on span "2 texts" at bounding box center [162, 94] width 15 height 6
click at [279, 88] on icon "caret-right" at bounding box center [276, 87] width 5 height 5
click at [257, 135] on td "-" at bounding box center [265, 130] width 91 height 36
click at [329, 93] on span "3 texts" at bounding box center [326, 94] width 15 height 6
click at [436, 88] on button "button" at bounding box center [441, 88] width 12 height 12
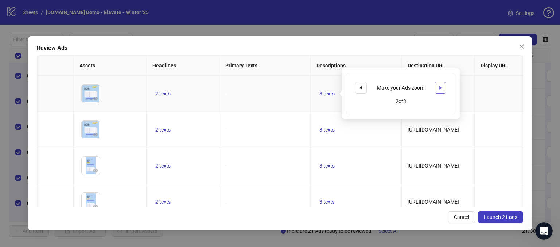
click at [438, 88] on icon "caret-right" at bounding box center [440, 87] width 5 height 5
click at [282, 88] on td "-" at bounding box center [265, 94] width 91 height 36
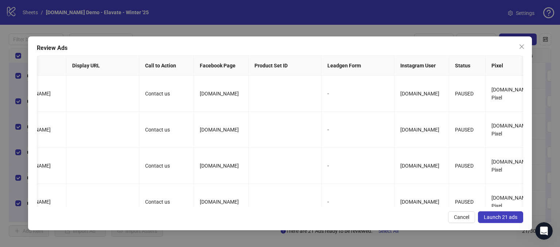
scroll to position [0, 0]
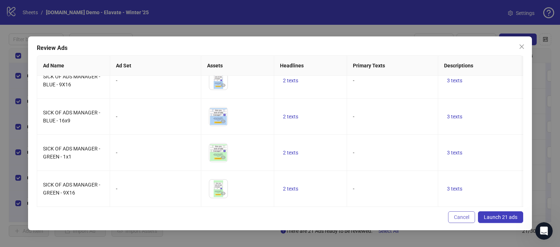
click at [460, 215] on span "Cancel" at bounding box center [461, 217] width 15 height 6
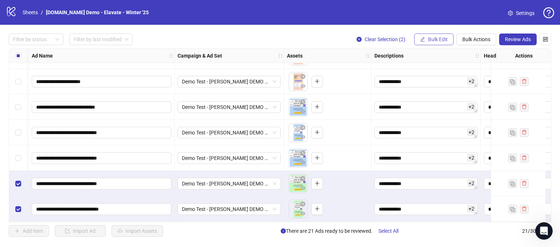
click at [430, 43] on button "Bulk Edit" at bounding box center [433, 40] width 39 height 12
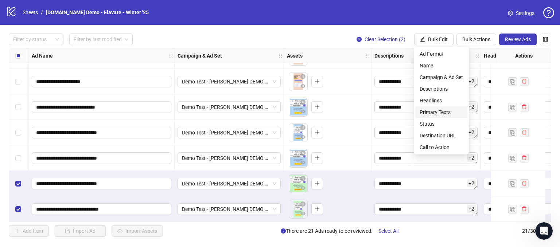
click at [422, 111] on span "Primary Texts" at bounding box center [441, 112] width 43 height 8
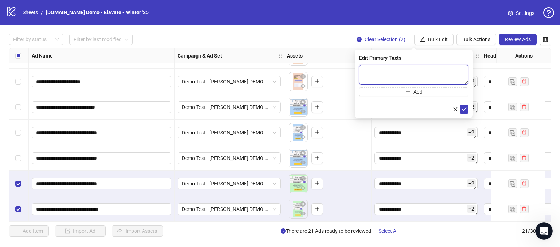
click at [386, 70] on textarea at bounding box center [413, 75] width 109 height 20
type textarea "*"
type textarea "**********"
click at [465, 109] on icon "check" at bounding box center [464, 109] width 5 height 4
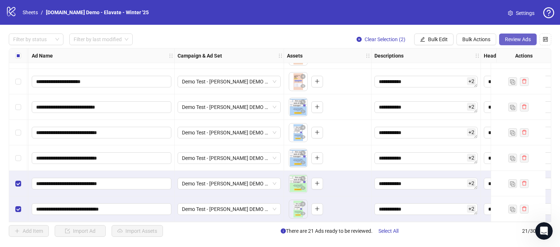
click at [517, 40] on span "Review Ads" at bounding box center [518, 39] width 26 height 6
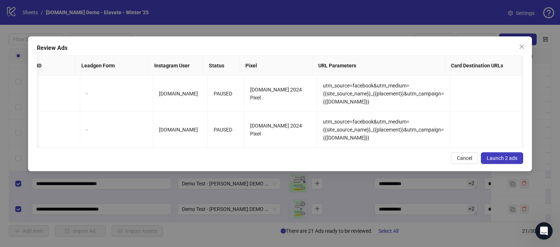
click at [491, 161] on span "Launch 2 ads" at bounding box center [502, 158] width 31 height 6
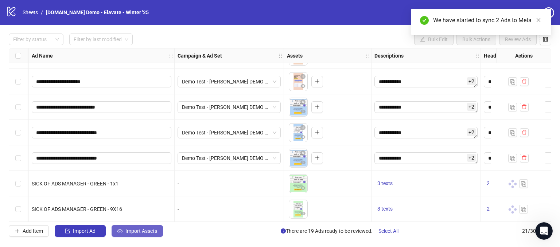
click at [130, 232] on span "Import Assets" at bounding box center [141, 231] width 32 height 6
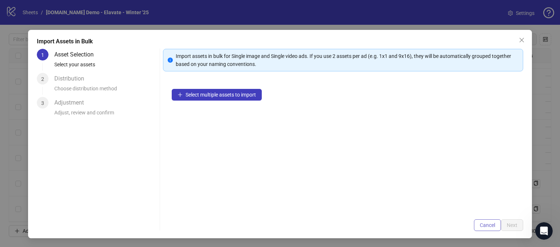
click at [480, 228] on span "Cancel" at bounding box center [487, 225] width 15 height 6
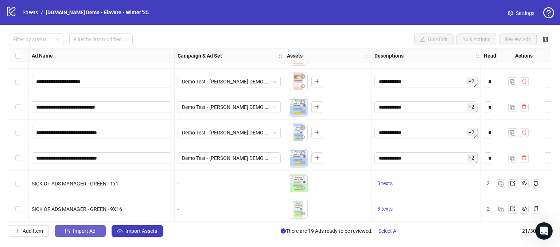
click at [82, 233] on span "Import Ad" at bounding box center [84, 231] width 23 height 6
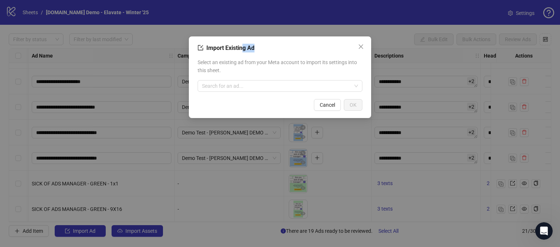
drag, startPoint x: 255, startPoint y: 49, endPoint x: 243, endPoint y: 49, distance: 12.8
click at [243, 49] on div "Import Existing Ad" at bounding box center [280, 48] width 165 height 9
click at [255, 50] on div "Import Existing Ad" at bounding box center [280, 48] width 165 height 9
click at [241, 86] on input "search" at bounding box center [277, 86] width 150 height 11
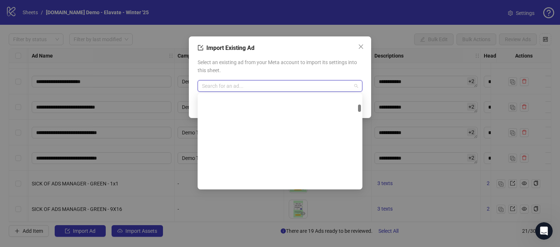
scroll to position [802, 0]
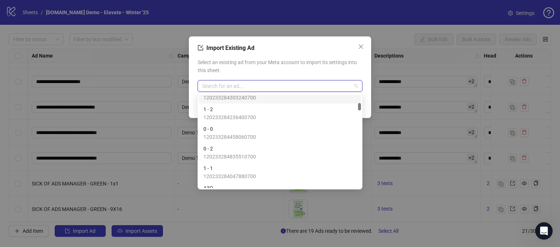
click at [255, 71] on span "Select an existing ad from your Meta account to import its settings into this s…" at bounding box center [280, 66] width 165 height 16
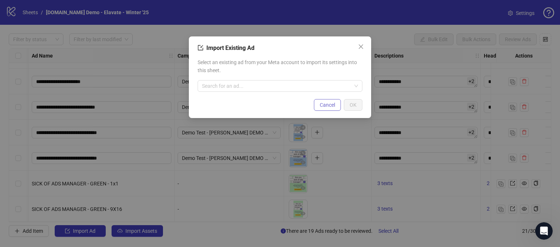
click at [330, 106] on span "Cancel" at bounding box center [327, 105] width 15 height 6
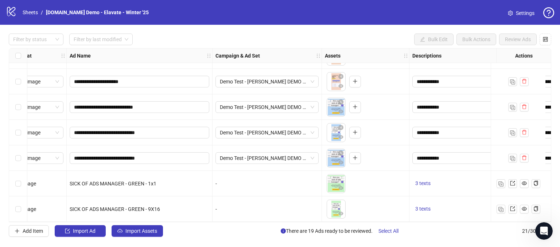
scroll to position [380, 0]
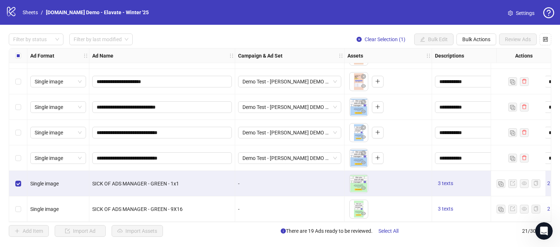
click at [14, 206] on div "Select row 21" at bounding box center [18, 210] width 18 height 26
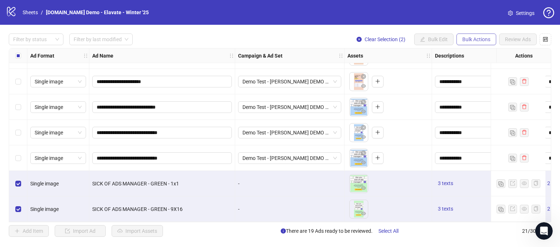
click at [478, 36] on span "Bulk Actions" at bounding box center [476, 39] width 28 height 6
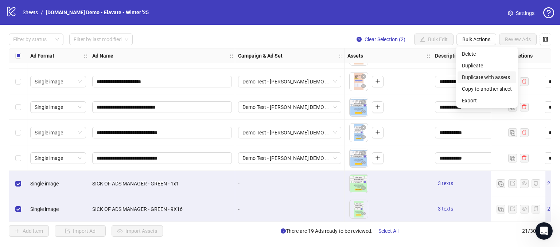
click at [488, 74] on span "Duplicate with assets" at bounding box center [487, 77] width 50 height 8
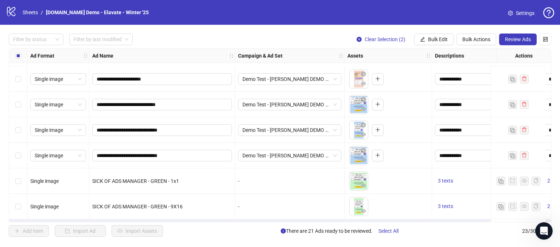
scroll to position [431, 0]
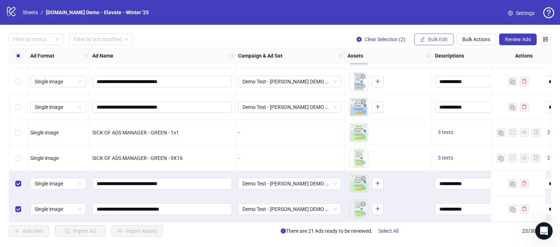
click at [440, 40] on span "Bulk Edit" at bounding box center [438, 39] width 20 height 6
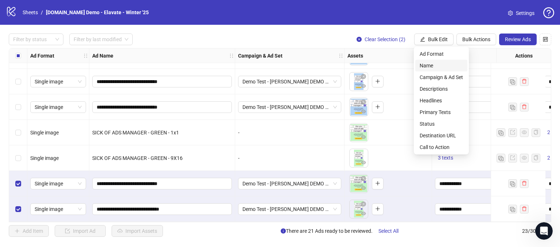
click at [427, 65] on span "Name" at bounding box center [441, 66] width 43 height 8
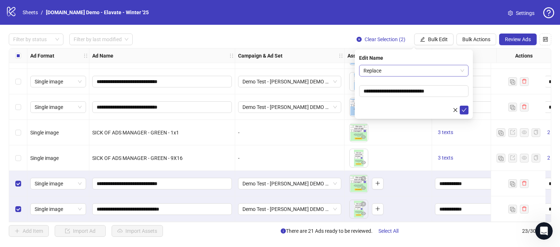
click at [385, 70] on span "Replace" at bounding box center [414, 70] width 101 height 11
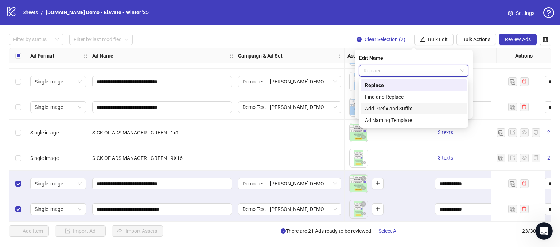
click at [378, 110] on div "Add Prefix and Suffix" at bounding box center [414, 109] width 98 height 8
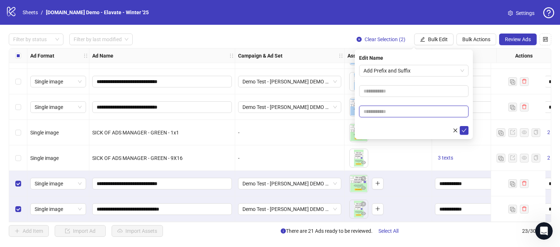
click at [375, 110] on input "text" at bounding box center [413, 112] width 109 height 12
type input "*****"
click at [463, 132] on icon "check" at bounding box center [464, 130] width 5 height 5
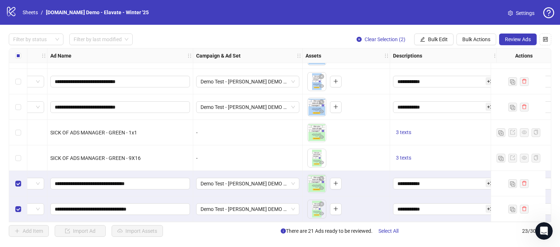
scroll to position [431, 63]
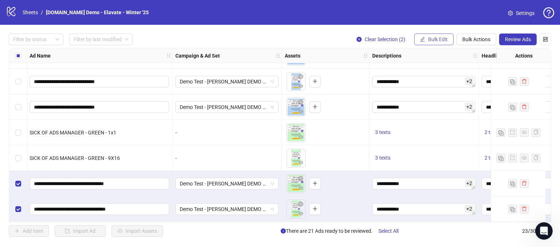
click at [446, 39] on span "Bulk Edit" at bounding box center [438, 39] width 20 height 6
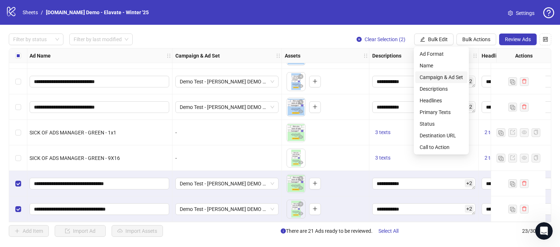
click at [430, 76] on span "Campaign & Ad Set" at bounding box center [441, 77] width 43 height 8
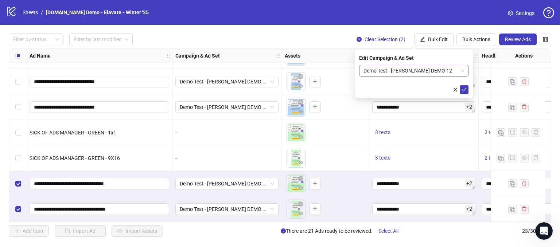
click at [410, 69] on span "Demo Test - [PERSON_NAME] DEMO 12" at bounding box center [414, 70] width 101 height 11
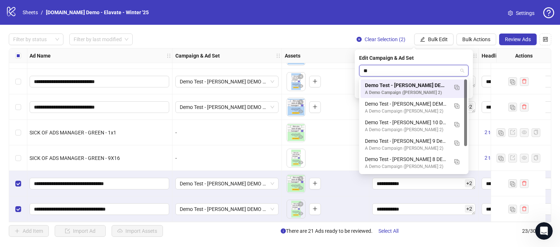
type input "***"
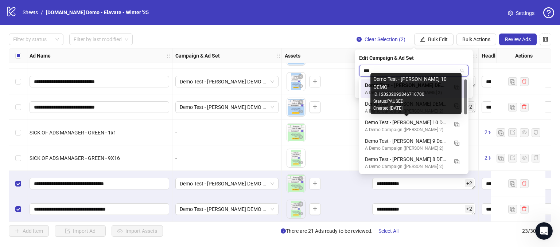
click at [405, 121] on div "Demo Test - [PERSON_NAME] 10 DEMO" at bounding box center [406, 123] width 83 height 8
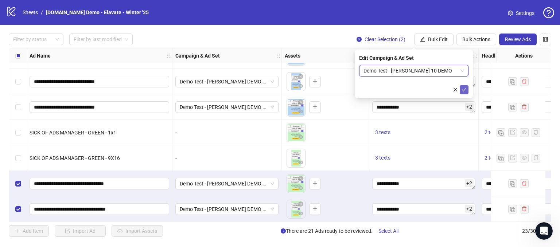
click at [464, 91] on icon "check" at bounding box center [464, 90] width 5 height 4
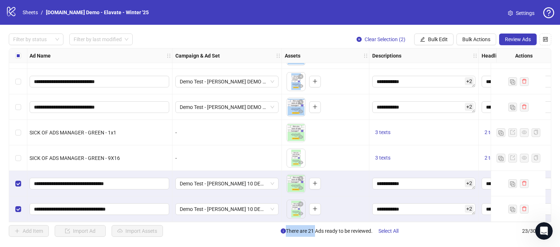
drag, startPoint x: 279, startPoint y: 222, endPoint x: 313, endPoint y: 231, distance: 34.2
click at [313, 231] on div "**********" at bounding box center [280, 135] width 560 height 221
click at [267, 232] on div "Add Item Import Ad Import Assets There are 21 Ads ready to be reviewed. Select …" at bounding box center [280, 231] width 543 height 12
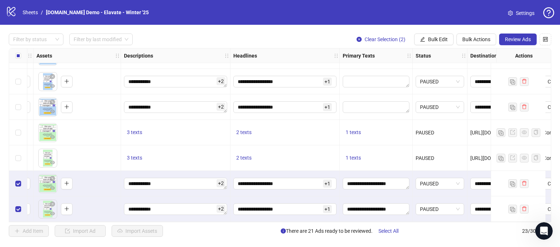
scroll to position [431, 263]
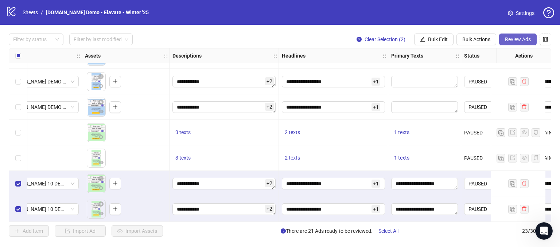
click at [522, 39] on span "Review Ads" at bounding box center [518, 39] width 26 height 6
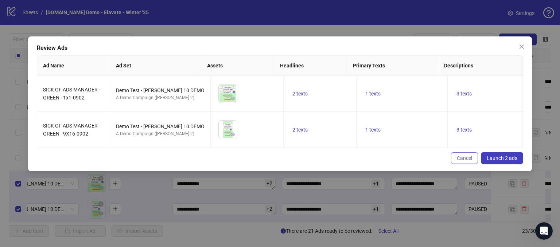
click at [467, 161] on span "Cancel" at bounding box center [464, 158] width 15 height 6
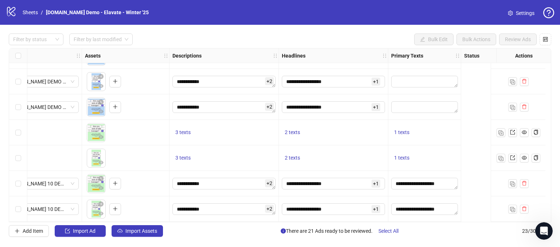
scroll to position [431, 0]
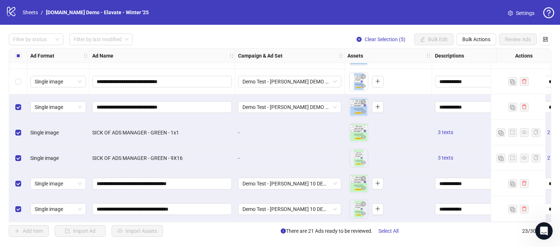
click at [22, 81] on div "Select row 18" at bounding box center [18, 82] width 18 height 26
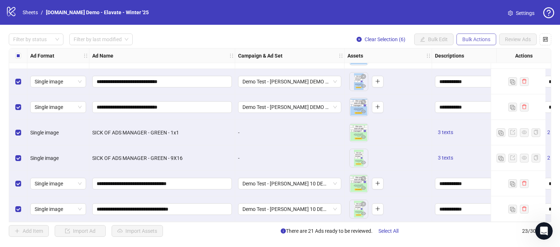
click at [476, 39] on span "Bulk Actions" at bounding box center [476, 39] width 28 height 6
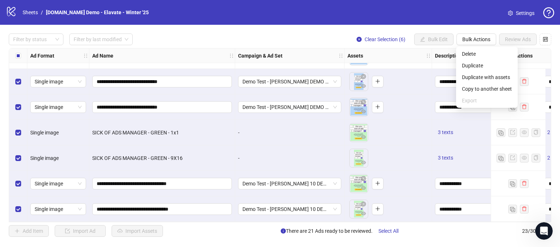
click at [321, 26] on div "**********" at bounding box center [280, 135] width 560 height 221
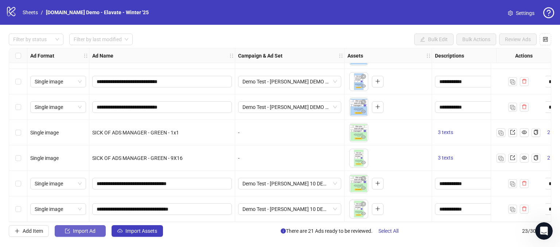
click at [76, 228] on span "Import Ad" at bounding box center [84, 231] width 23 height 6
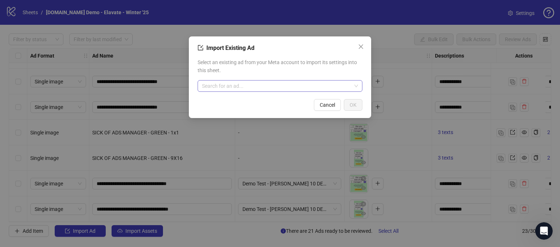
click at [232, 90] on input "search" at bounding box center [277, 86] width 150 height 11
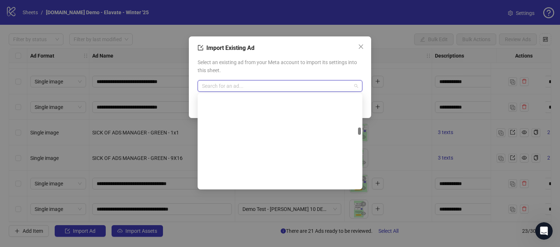
scroll to position [3355, 0]
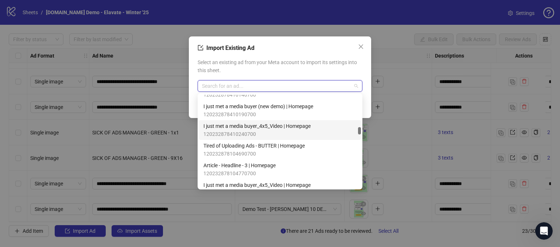
click at [234, 131] on span "120232878410240700" at bounding box center [257, 134] width 107 height 8
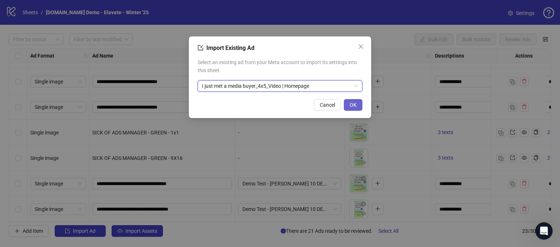
click at [348, 103] on button "OK" at bounding box center [353, 105] width 19 height 12
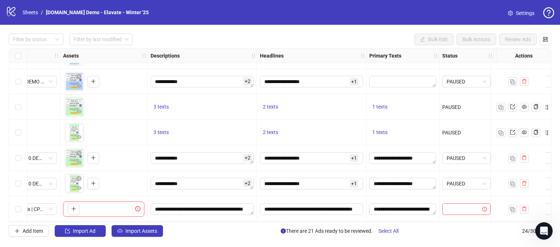
scroll to position [456, 286]
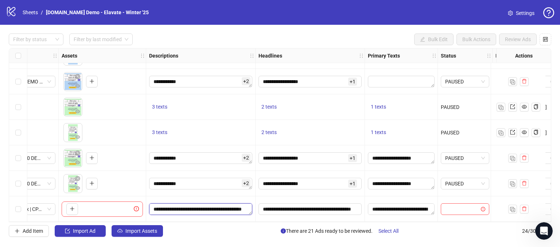
click at [228, 204] on textarea "**********" at bounding box center [200, 210] width 103 height 12
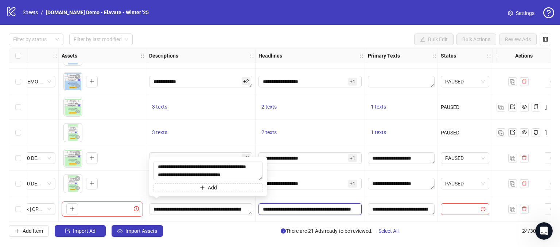
click at [303, 210] on input "**********" at bounding box center [309, 209] width 93 height 8
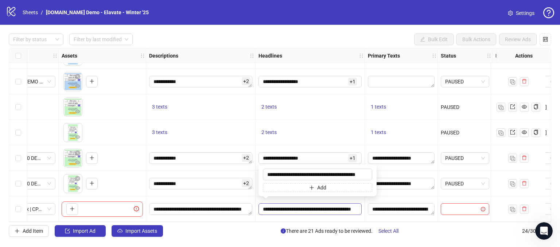
scroll to position [0, 11]
click at [325, 171] on input "**********" at bounding box center [317, 175] width 109 height 12
click at [383, 208] on textarea "**********" at bounding box center [401, 210] width 67 height 12
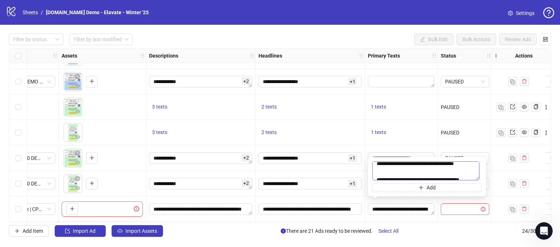
scroll to position [0, 0]
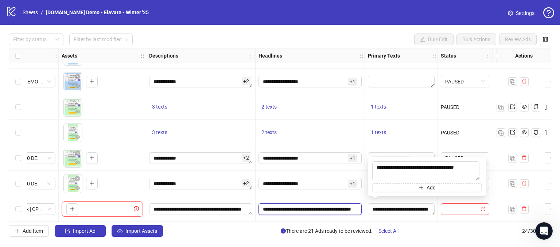
click at [319, 206] on input "**********" at bounding box center [309, 209] width 93 height 8
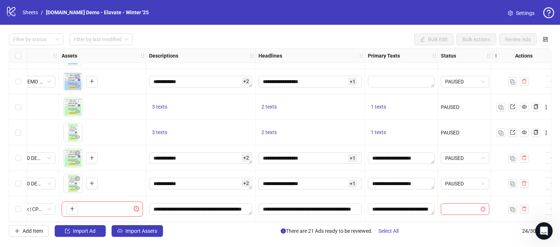
scroll to position [0, 11]
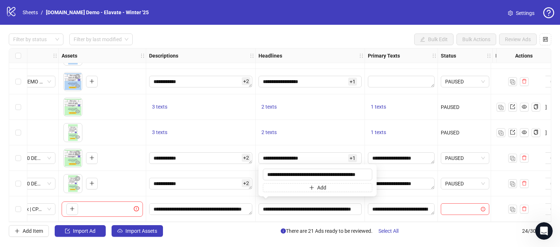
drag, startPoint x: 353, startPoint y: 223, endPoint x: 336, endPoint y: 220, distance: 17.7
click at [353, 222] on div "**********" at bounding box center [280, 135] width 560 height 221
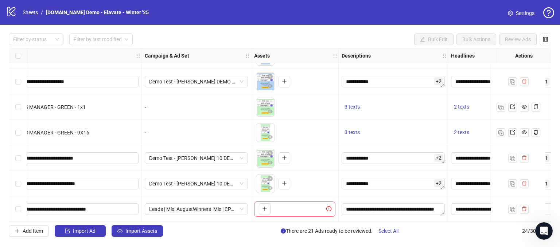
scroll to position [456, 0]
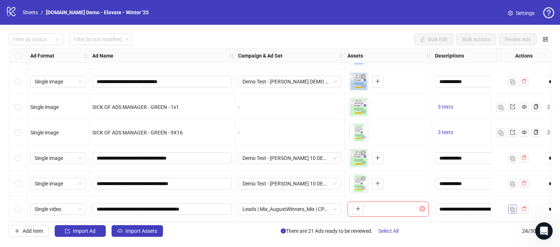
click at [513, 207] on img "button" at bounding box center [512, 209] width 5 height 5
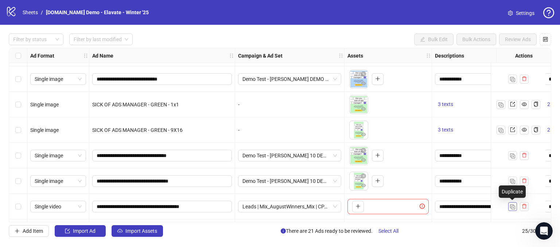
click at [513, 206] on img "button" at bounding box center [512, 207] width 5 height 5
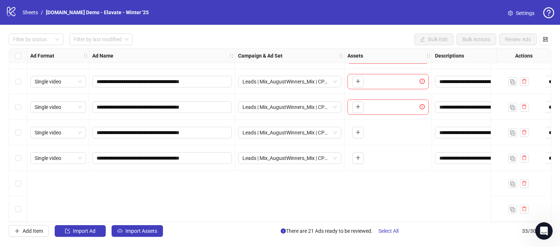
scroll to position [613, 0]
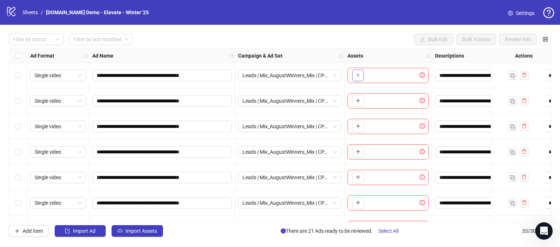
click at [357, 78] on span "button" at bounding box center [358, 75] width 5 height 6
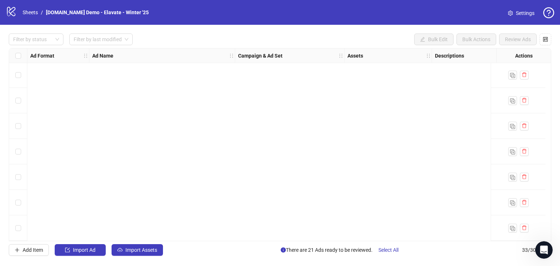
scroll to position [0, 0]
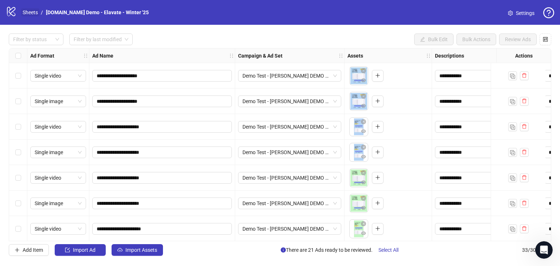
click at [29, 9] on link "Sheets" at bounding box center [30, 12] width 18 height 8
